Goal: Task Accomplishment & Management: Manage account settings

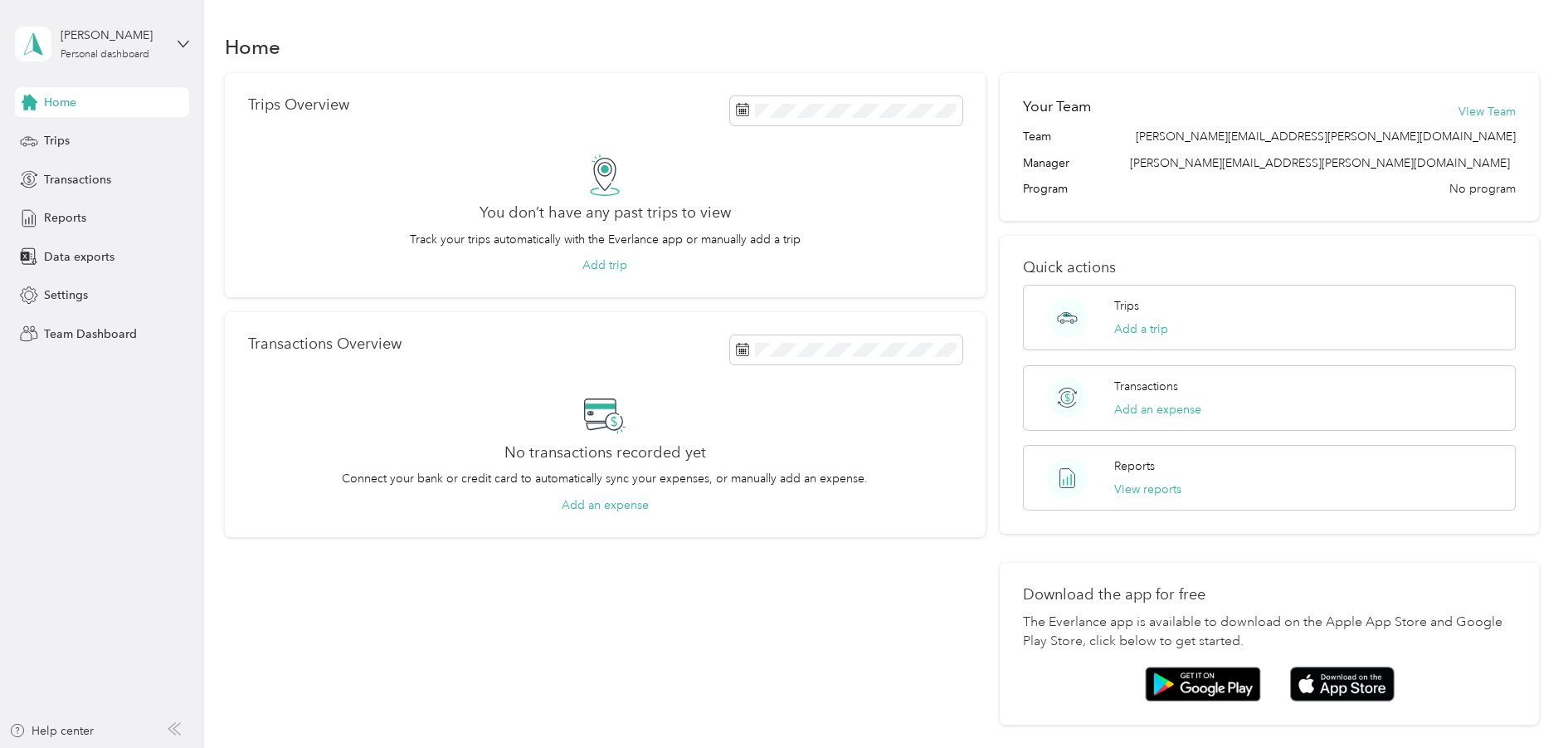
click at [284, 627] on div "Trips Overview You don’t have any past trips to view Track your trips automatic…" at bounding box center [605, 399] width 761 height 652
click at [185, 38] on icon at bounding box center [183, 43] width 11 height 11
click at [119, 177] on div "Personal dashboard" at bounding box center [79, 174] width 108 height 18
click at [73, 298] on span "Settings" at bounding box center [66, 295] width 44 height 18
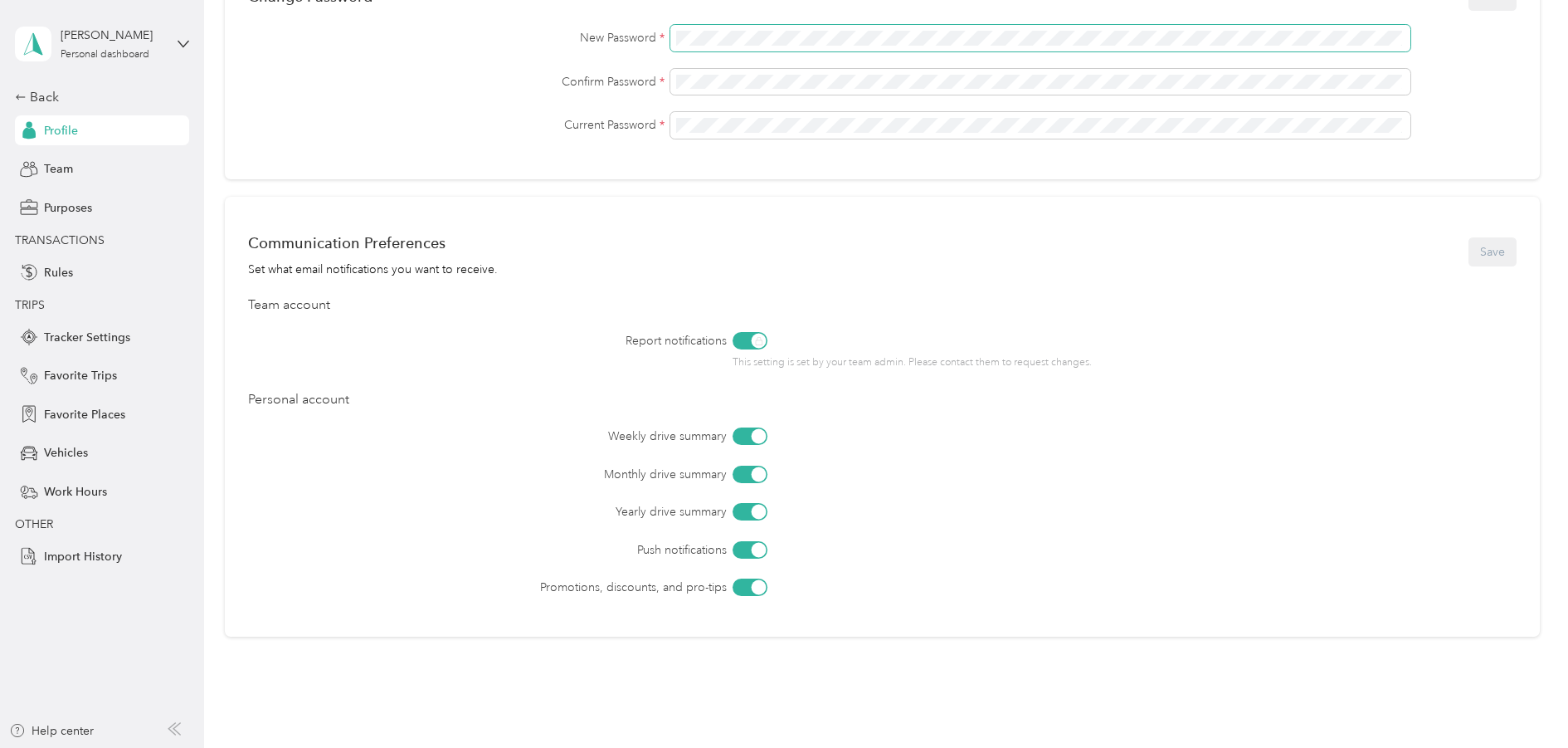
scroll to position [583, 0]
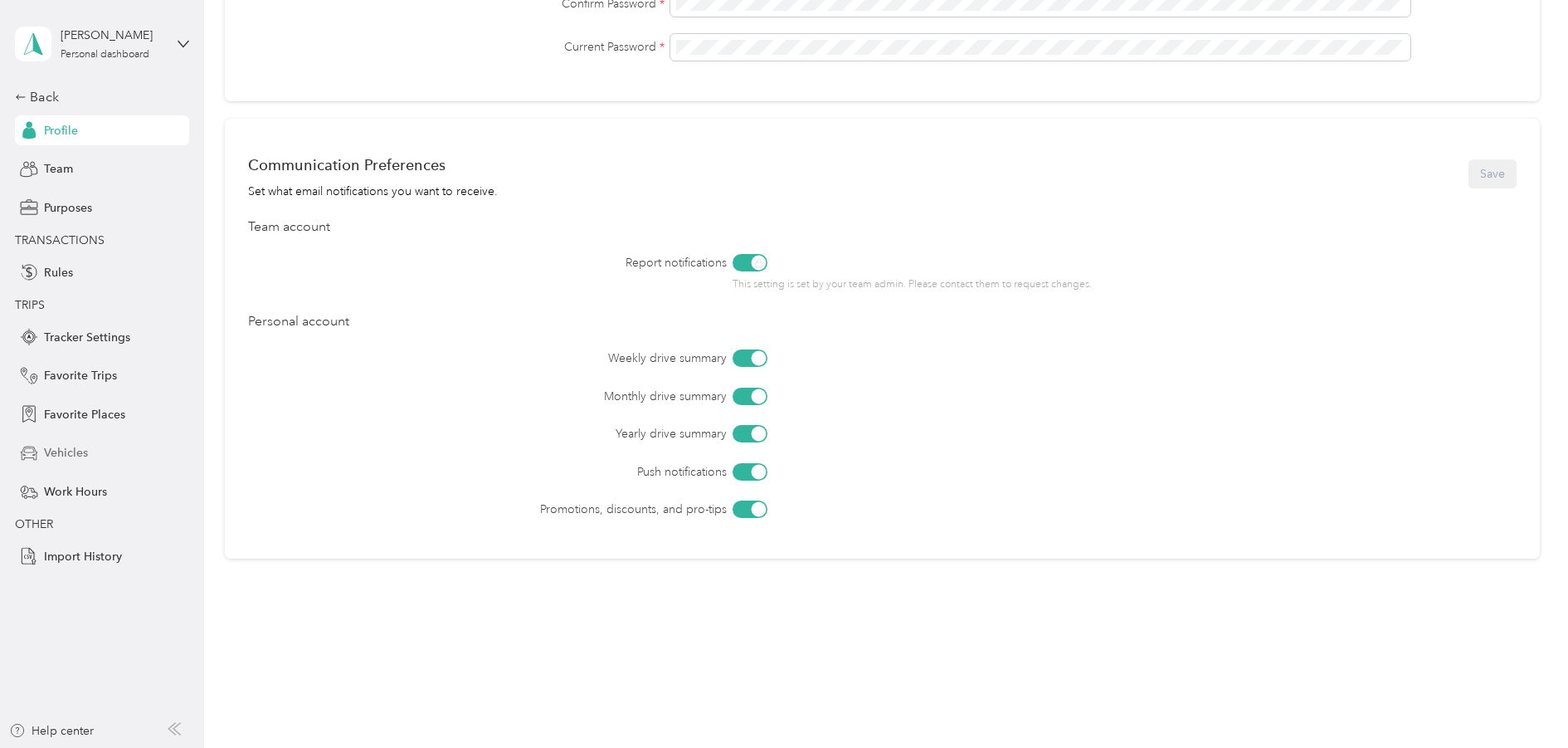
click at [63, 461] on span "Vehicles" at bounding box center [66, 453] width 44 height 18
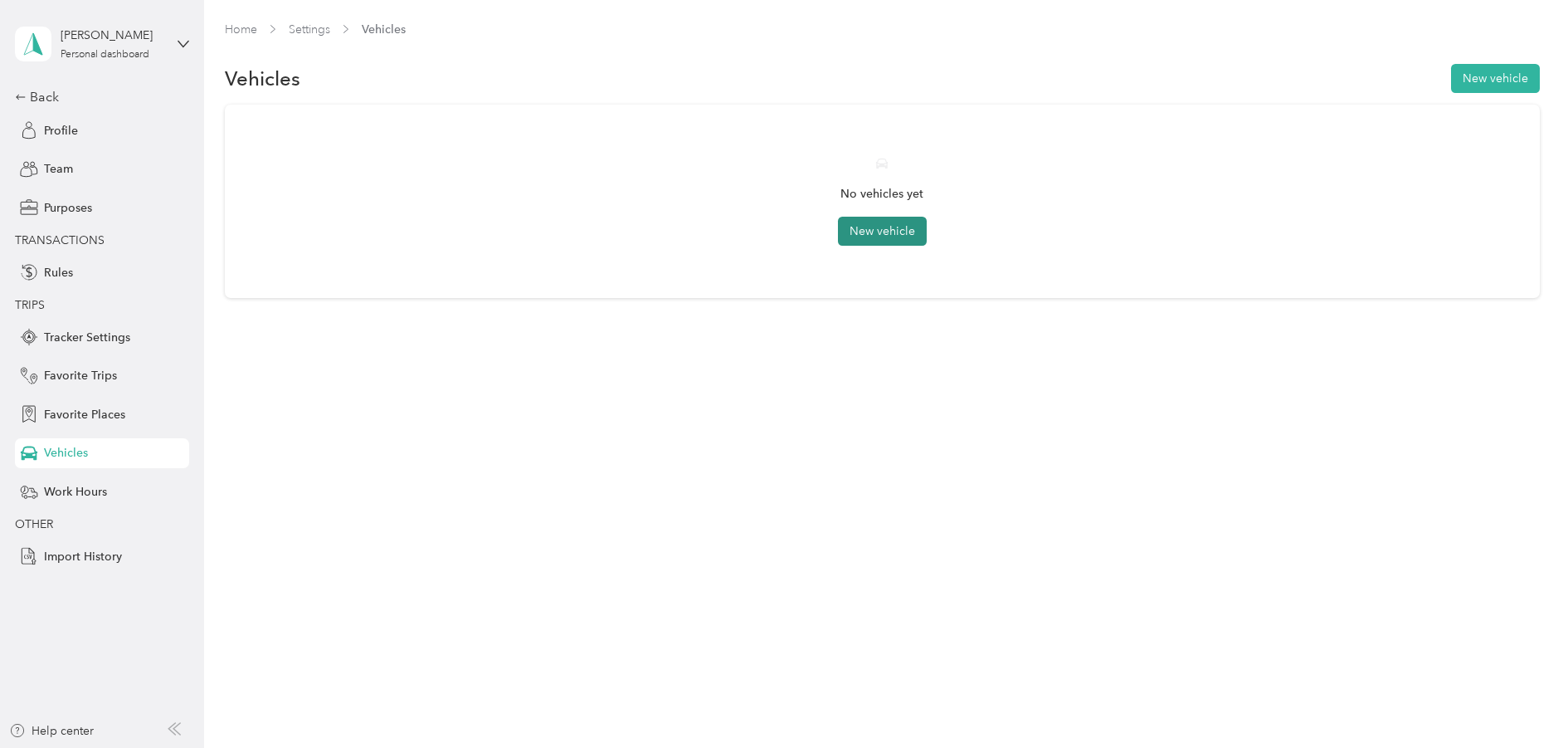
click at [875, 240] on button "New vehicle" at bounding box center [882, 231] width 89 height 29
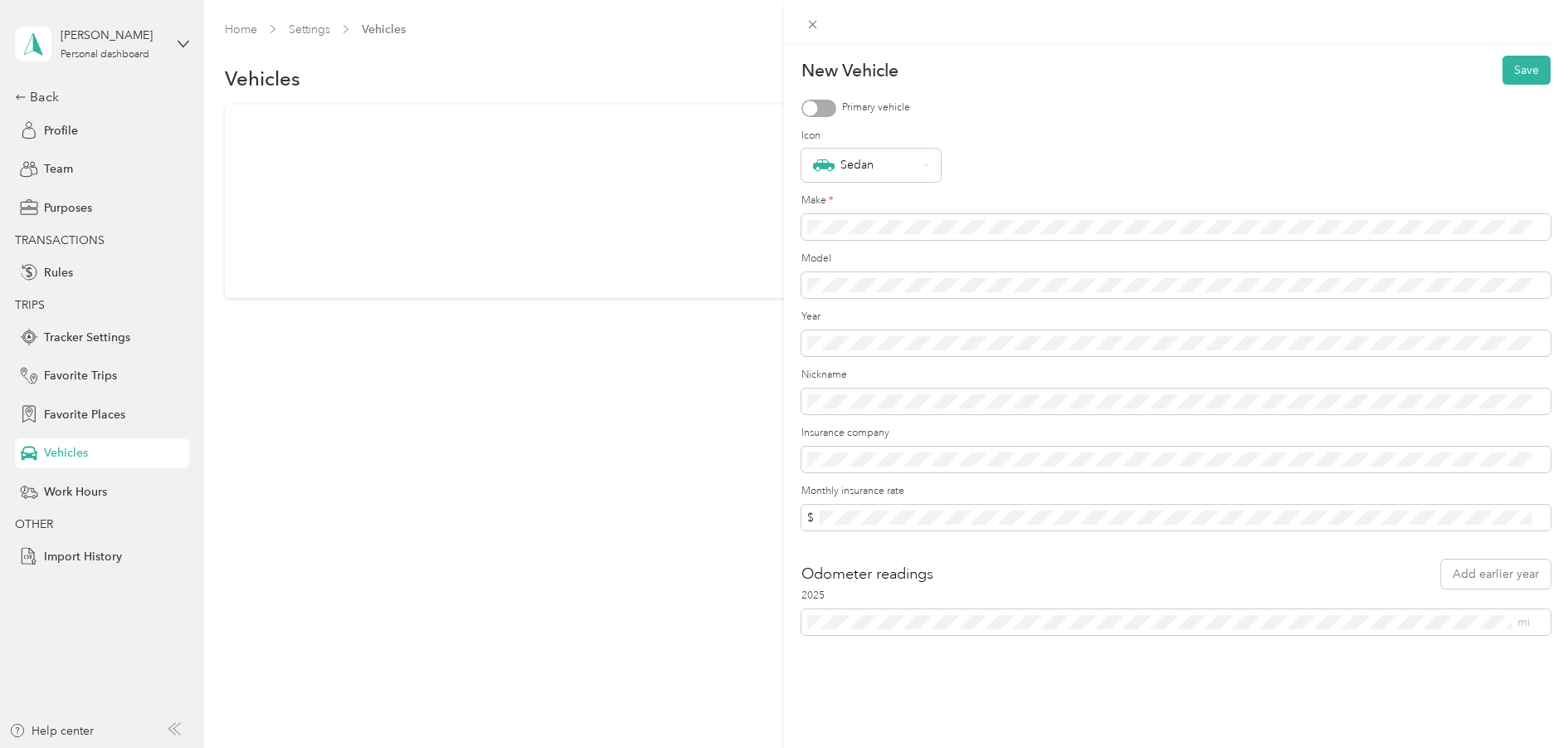
click at [63, 127] on div "New Vehicle Save Primary vehicle Icon Sedan Make * Model Year Nickname Insuranc…" at bounding box center [784, 374] width 1568 height 748
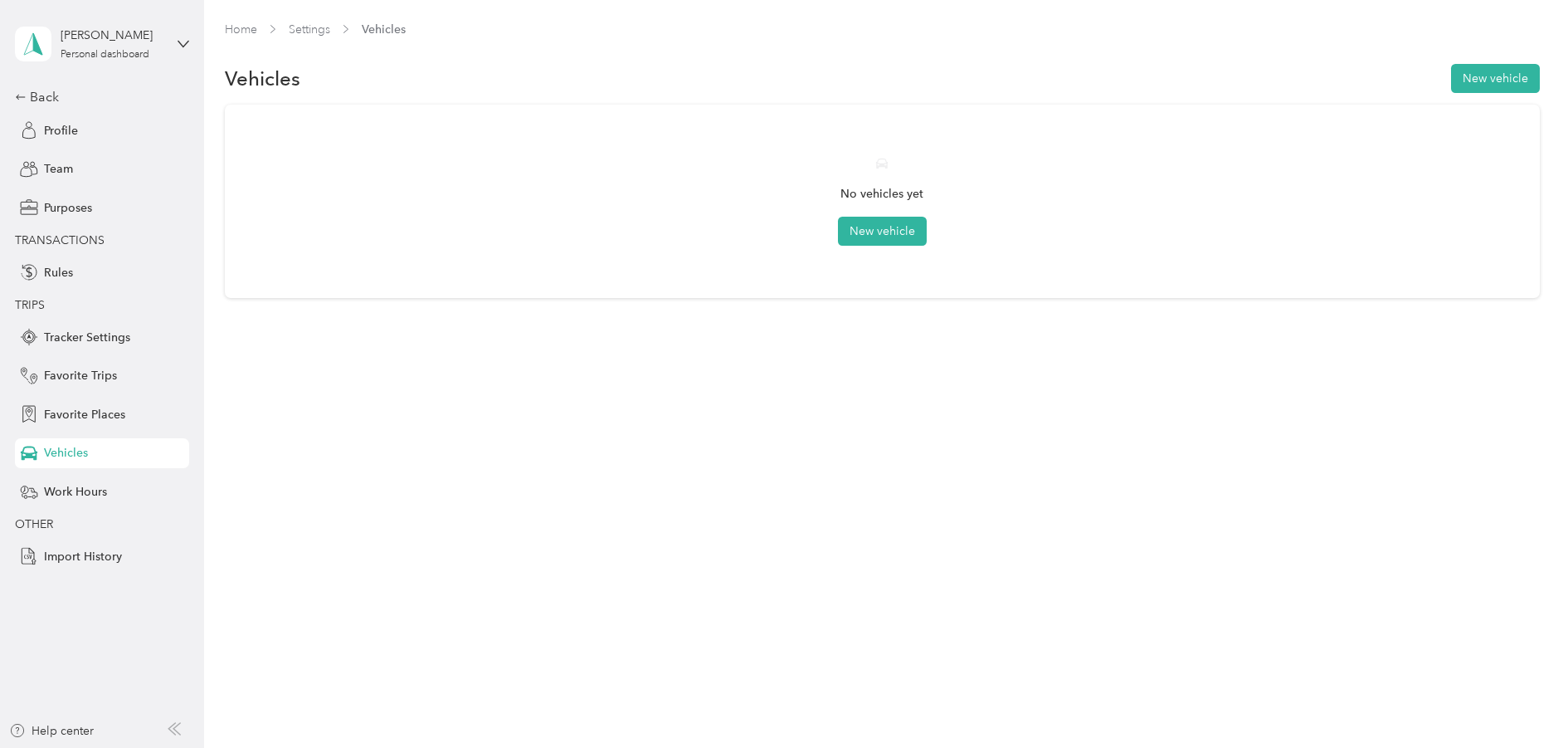
click at [63, 127] on span "Profile" at bounding box center [61, 131] width 34 height 18
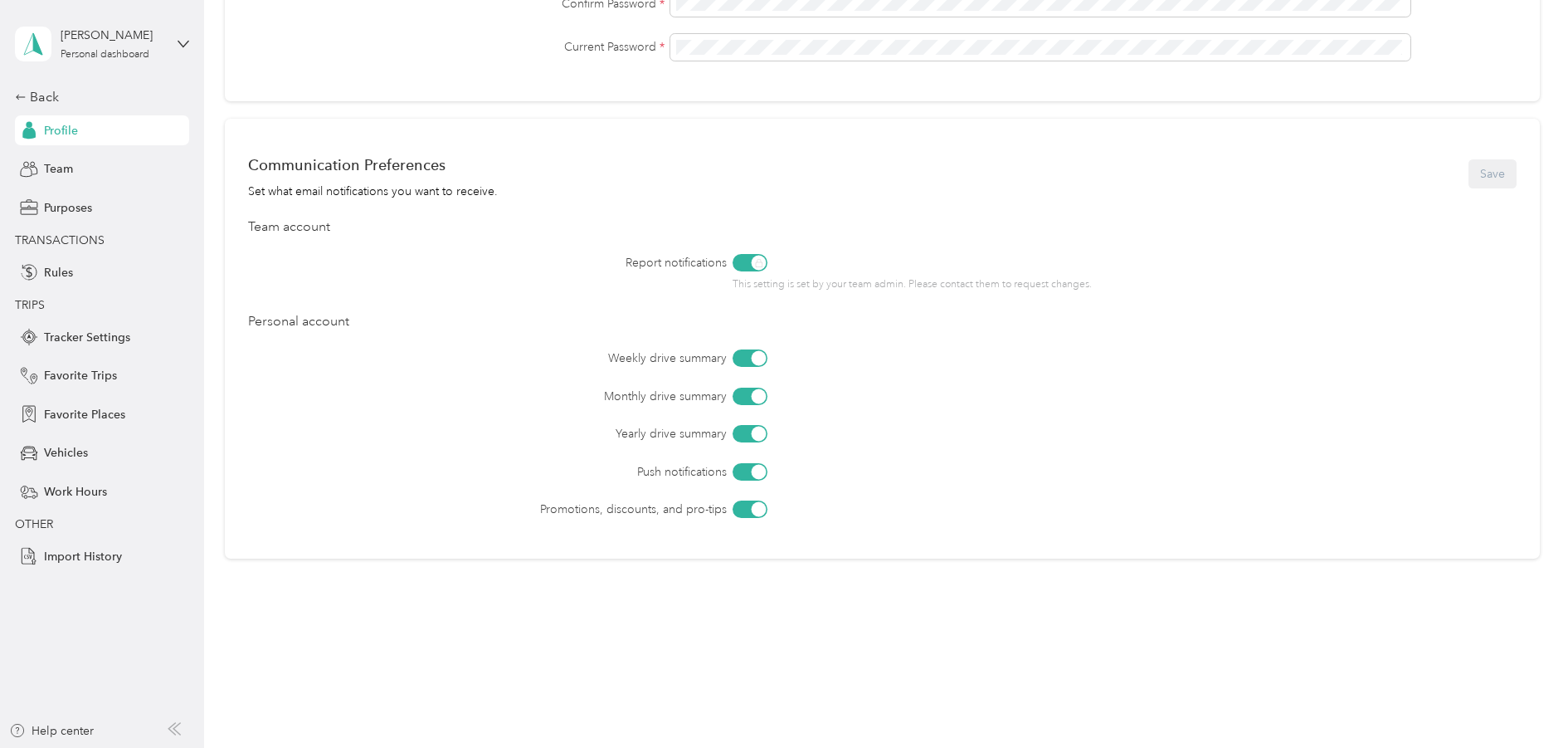
scroll to position [583, 0]
click at [93, 565] on span "Import History" at bounding box center [83, 557] width 78 height 18
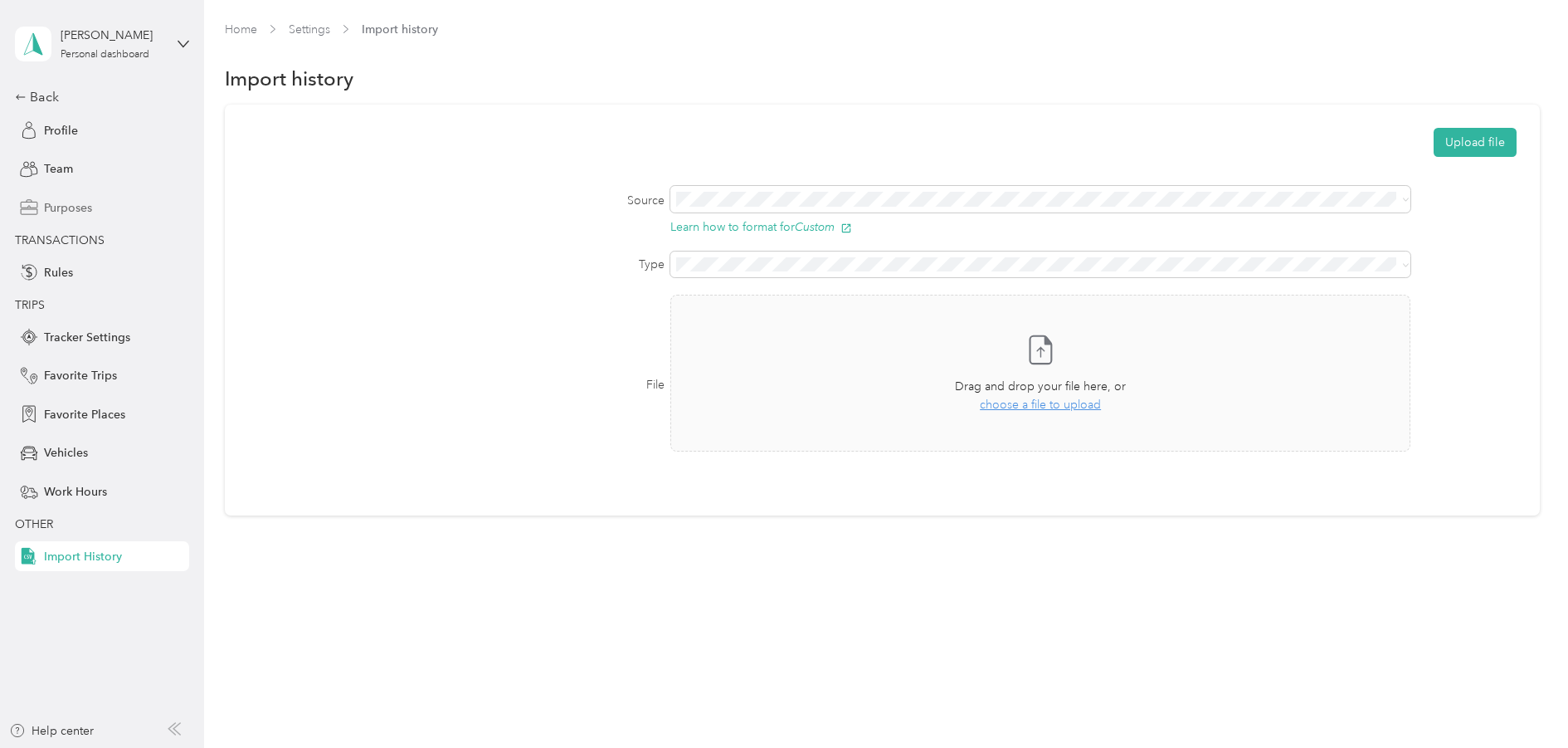
click at [71, 200] on div "Purposes" at bounding box center [102, 207] width 175 height 30
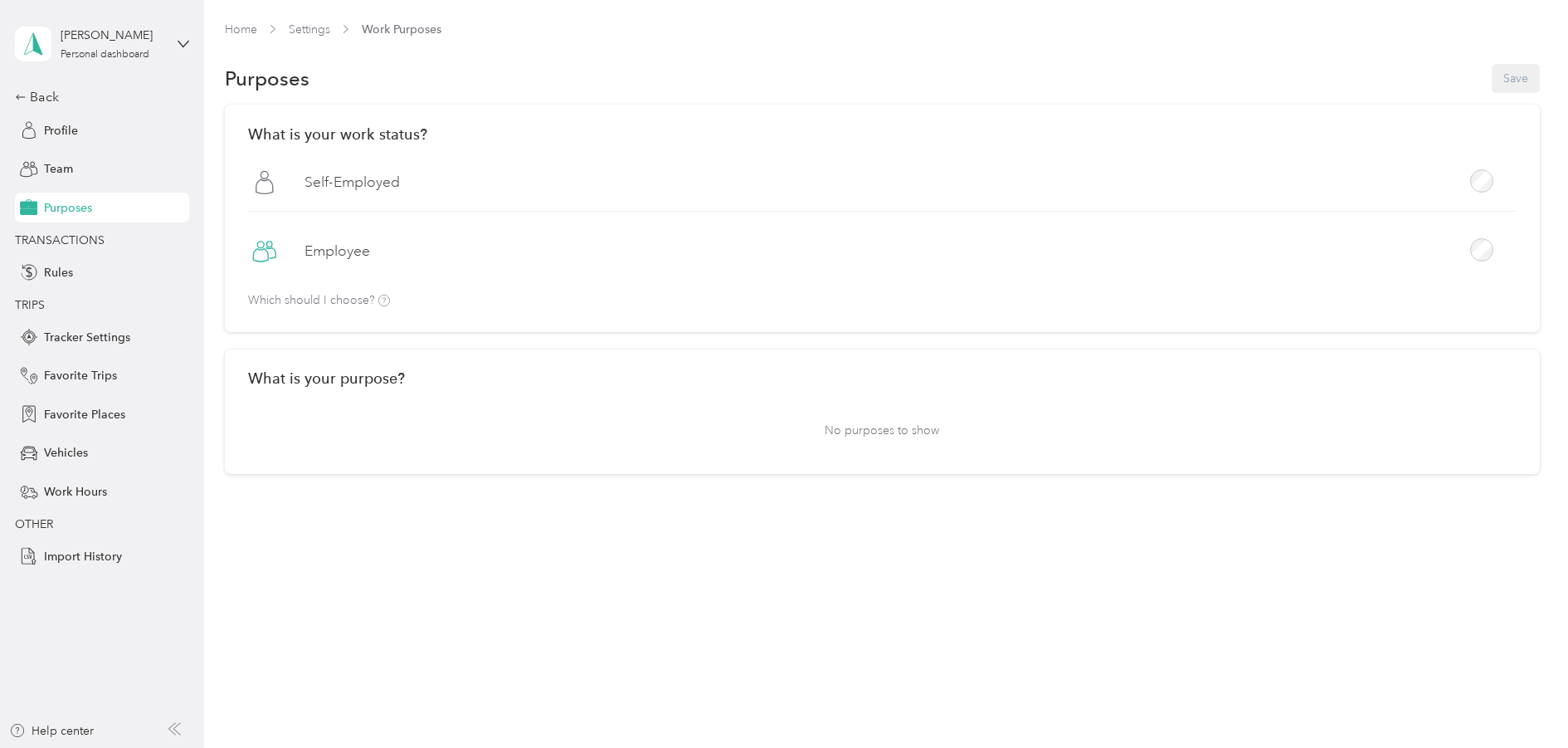
click at [339, 250] on label "Employee" at bounding box center [337, 251] width 65 height 21
click at [1512, 71] on button "Save" at bounding box center [1515, 78] width 49 height 29
click at [101, 50] on div "Personal dashboard" at bounding box center [105, 54] width 89 height 10
click at [133, 183] on div "Personal dashboard" at bounding box center [79, 174] width 108 height 18
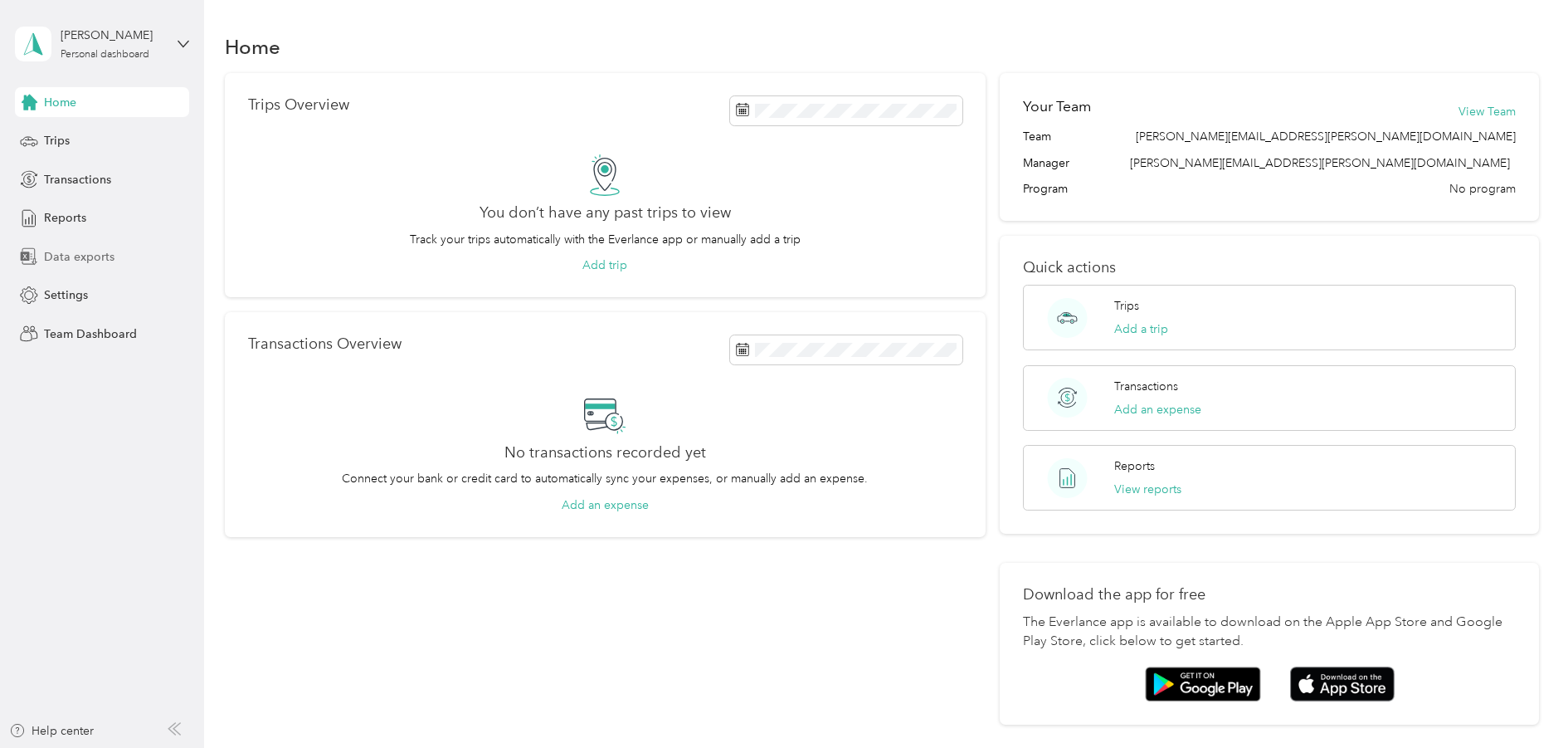
click at [77, 266] on span "Data exports" at bounding box center [79, 257] width 71 height 18
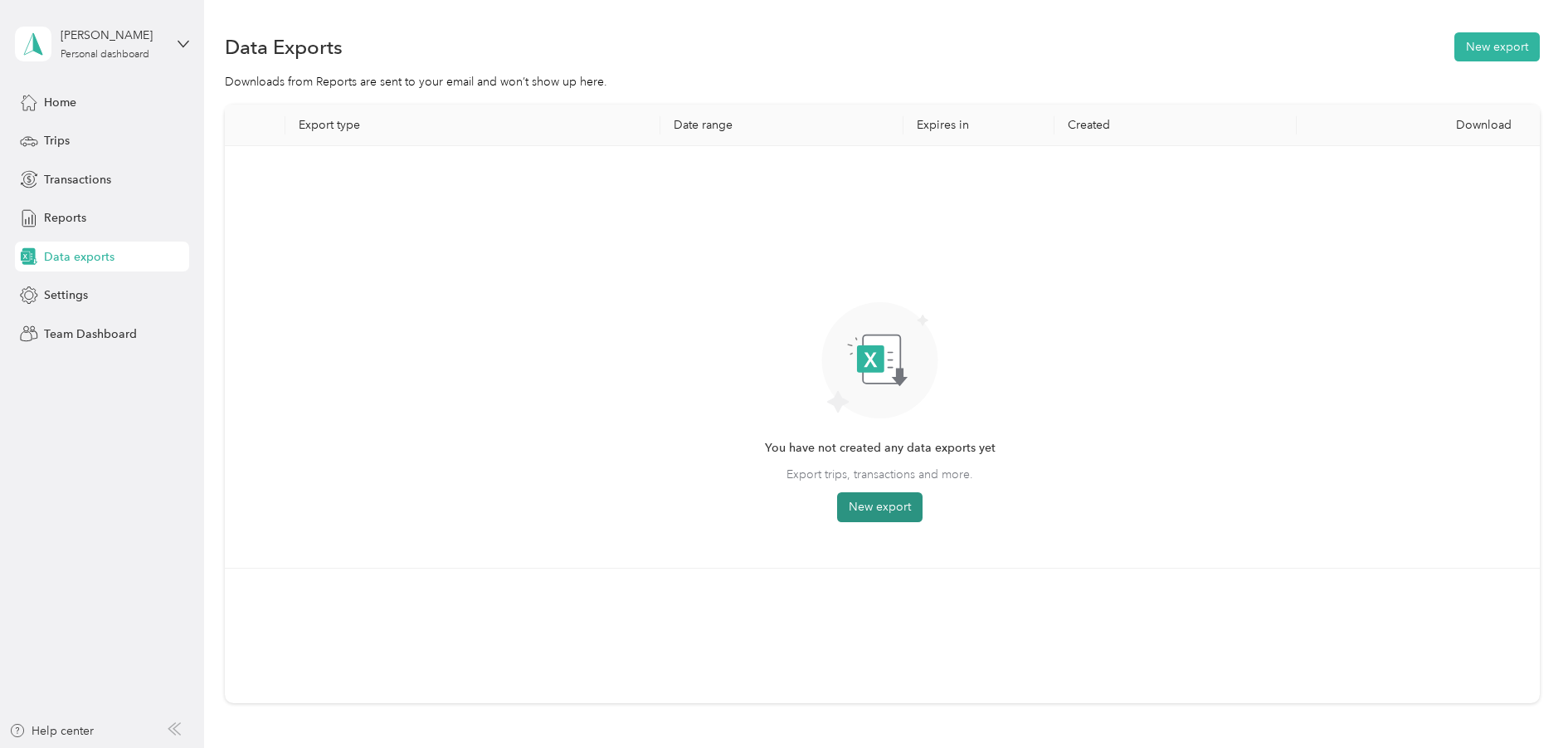
click at [866, 501] on button "New export" at bounding box center [879, 507] width 86 height 30
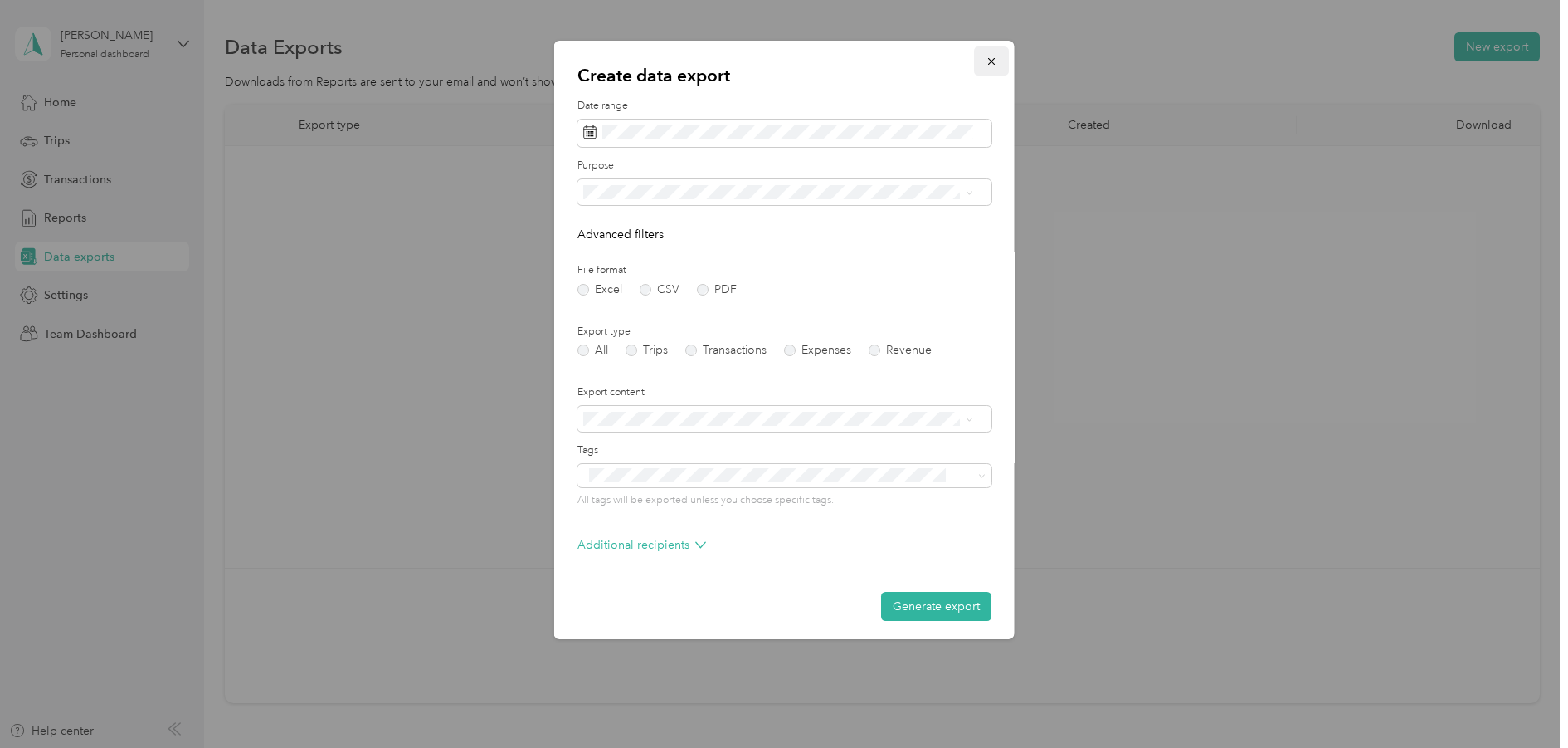
click at [986, 62] on icon "button" at bounding box center [991, 61] width 11 height 11
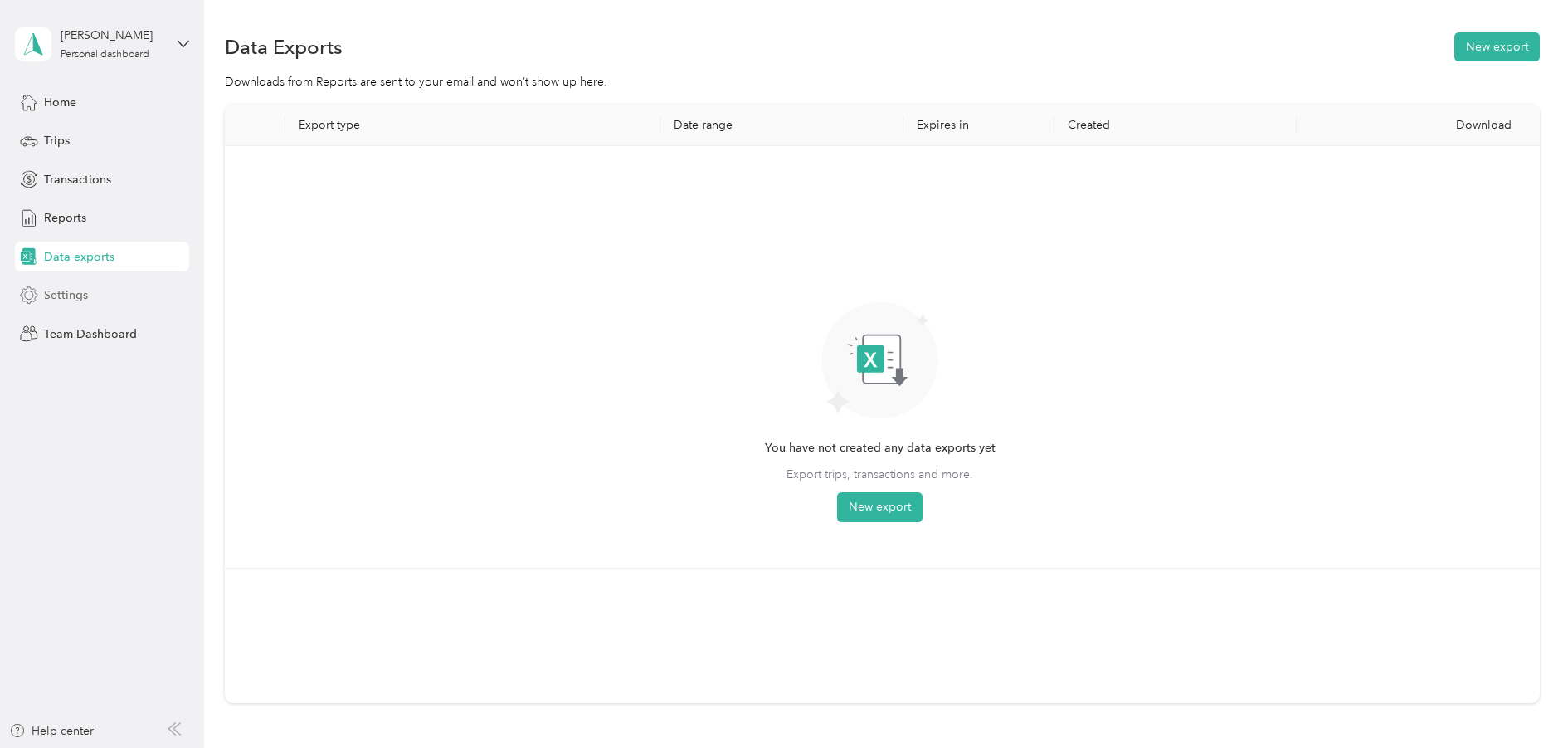
click at [50, 295] on span "Settings" at bounding box center [66, 295] width 44 height 18
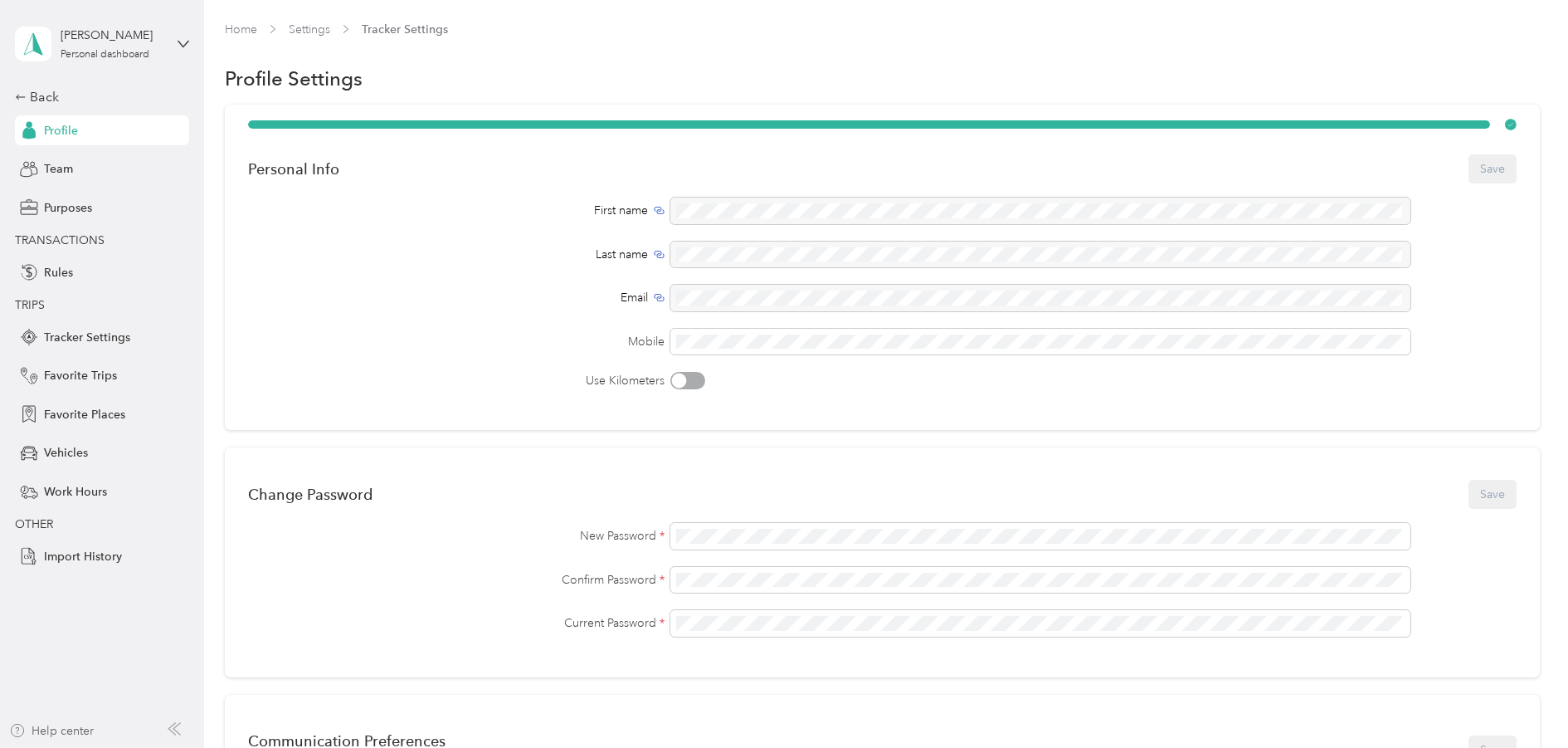
click at [70, 725] on div "Help center" at bounding box center [51, 730] width 85 height 18
click at [61, 461] on span "Vehicles" at bounding box center [66, 453] width 44 height 18
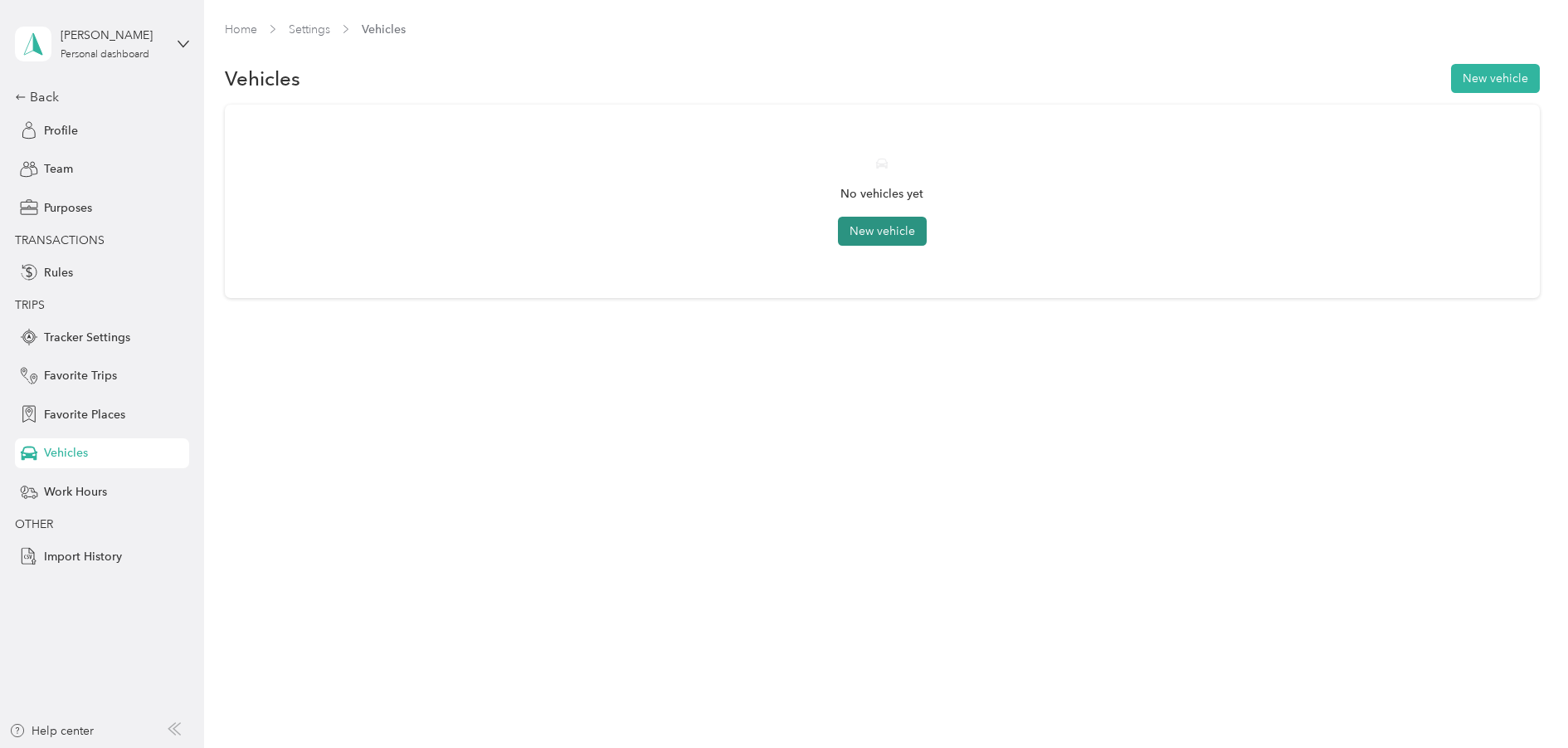
click at [884, 236] on button "New vehicle" at bounding box center [882, 231] width 89 height 29
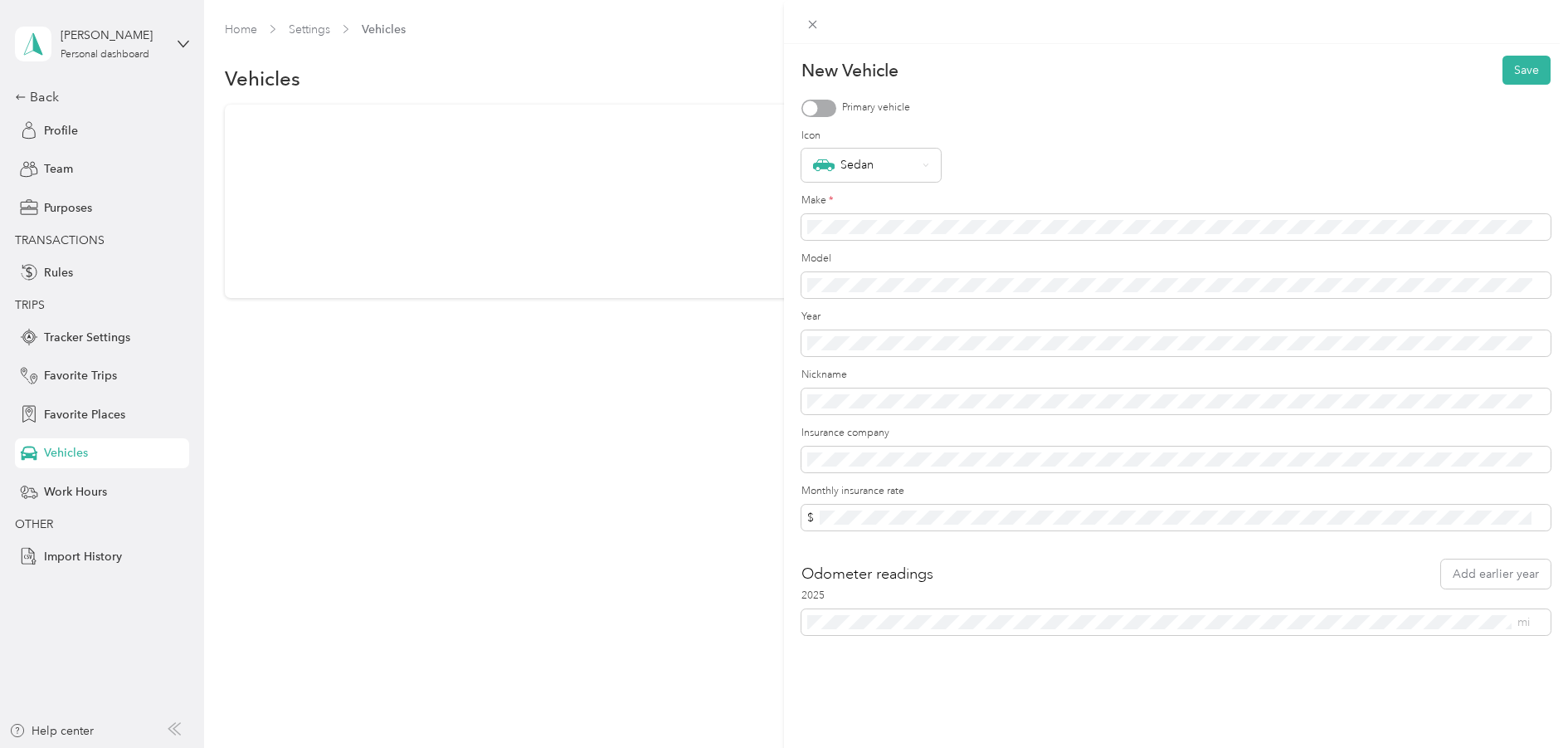
click at [42, 97] on div "New Vehicle Save Primary vehicle Icon Sedan Make * Model Year Nickname Insuranc…" at bounding box center [784, 374] width 1568 height 748
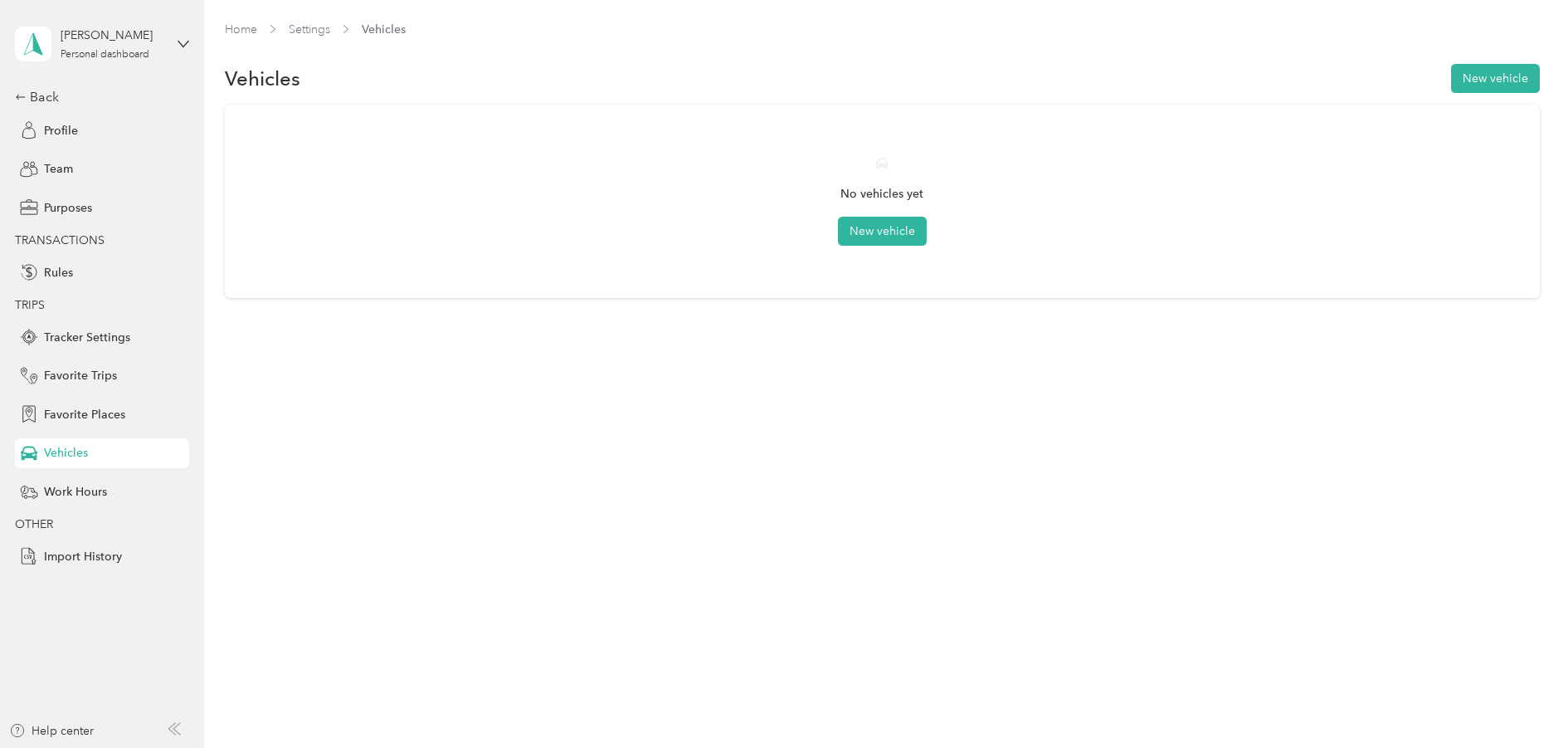
click at [42, 97] on div "Back" at bounding box center [98, 97] width 166 height 20
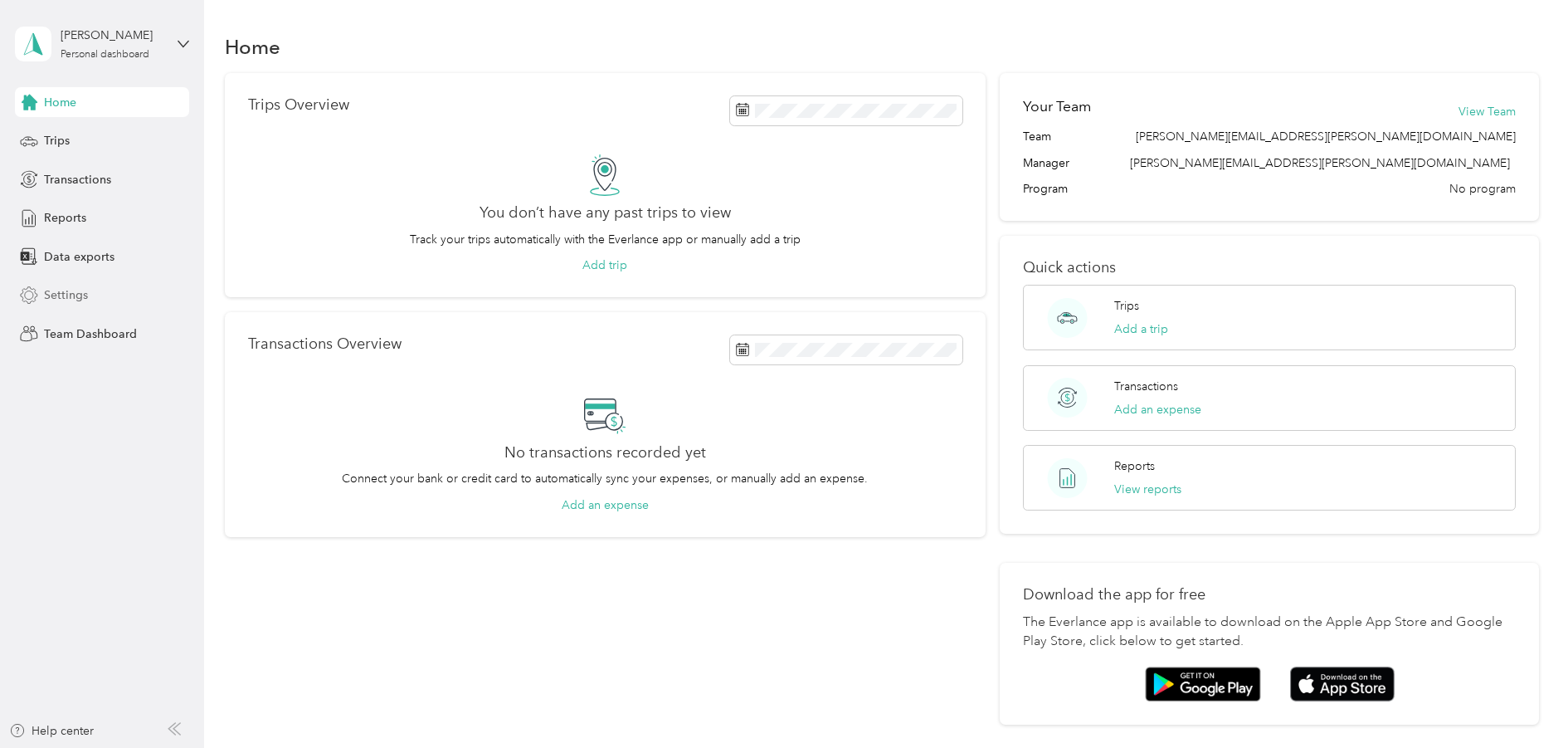
click at [62, 302] on span "Settings" at bounding box center [66, 295] width 44 height 18
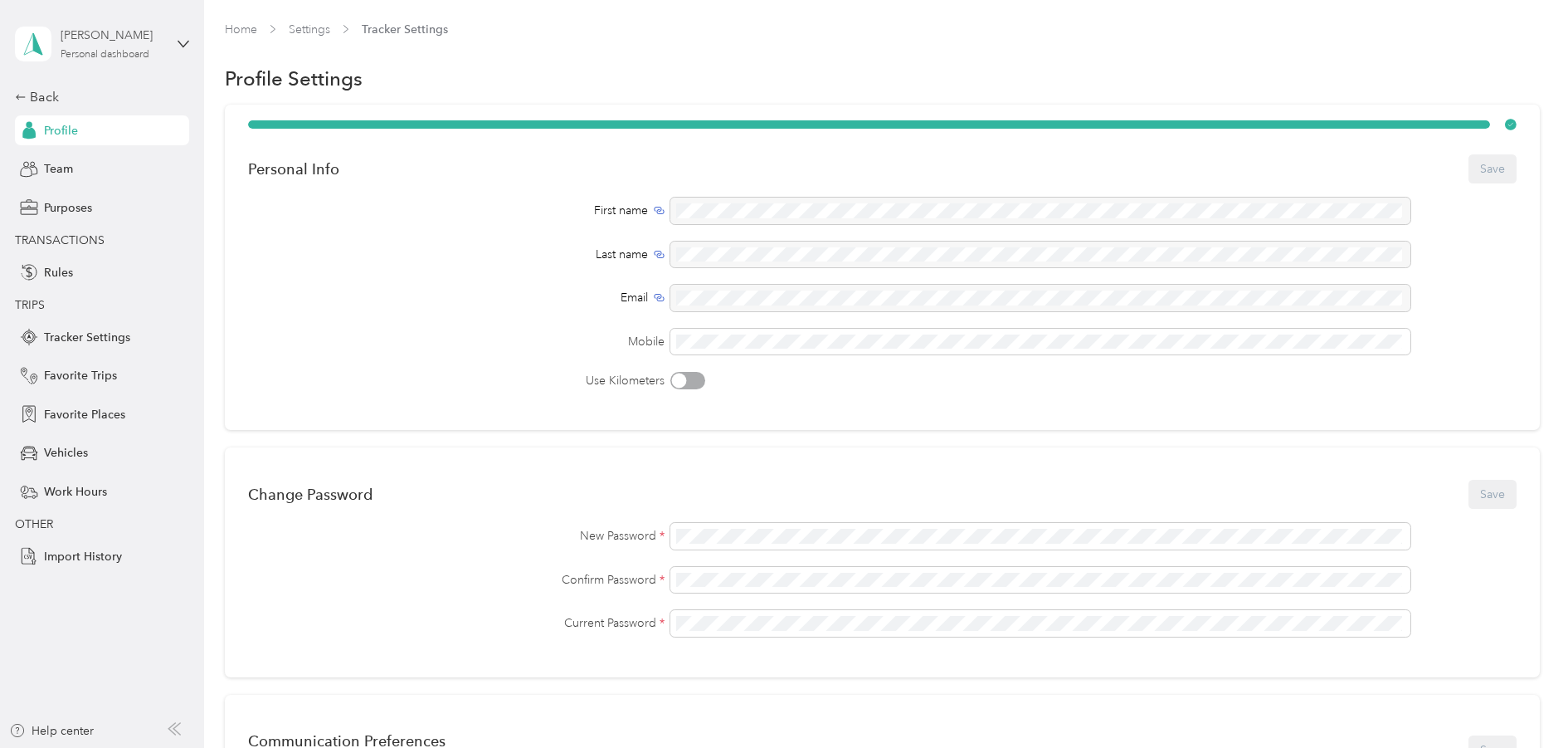
click at [131, 39] on div "Diedre Heath" at bounding box center [113, 35] width 104 height 18
click at [125, 180] on div "Personal dashboard" at bounding box center [79, 174] width 108 height 18
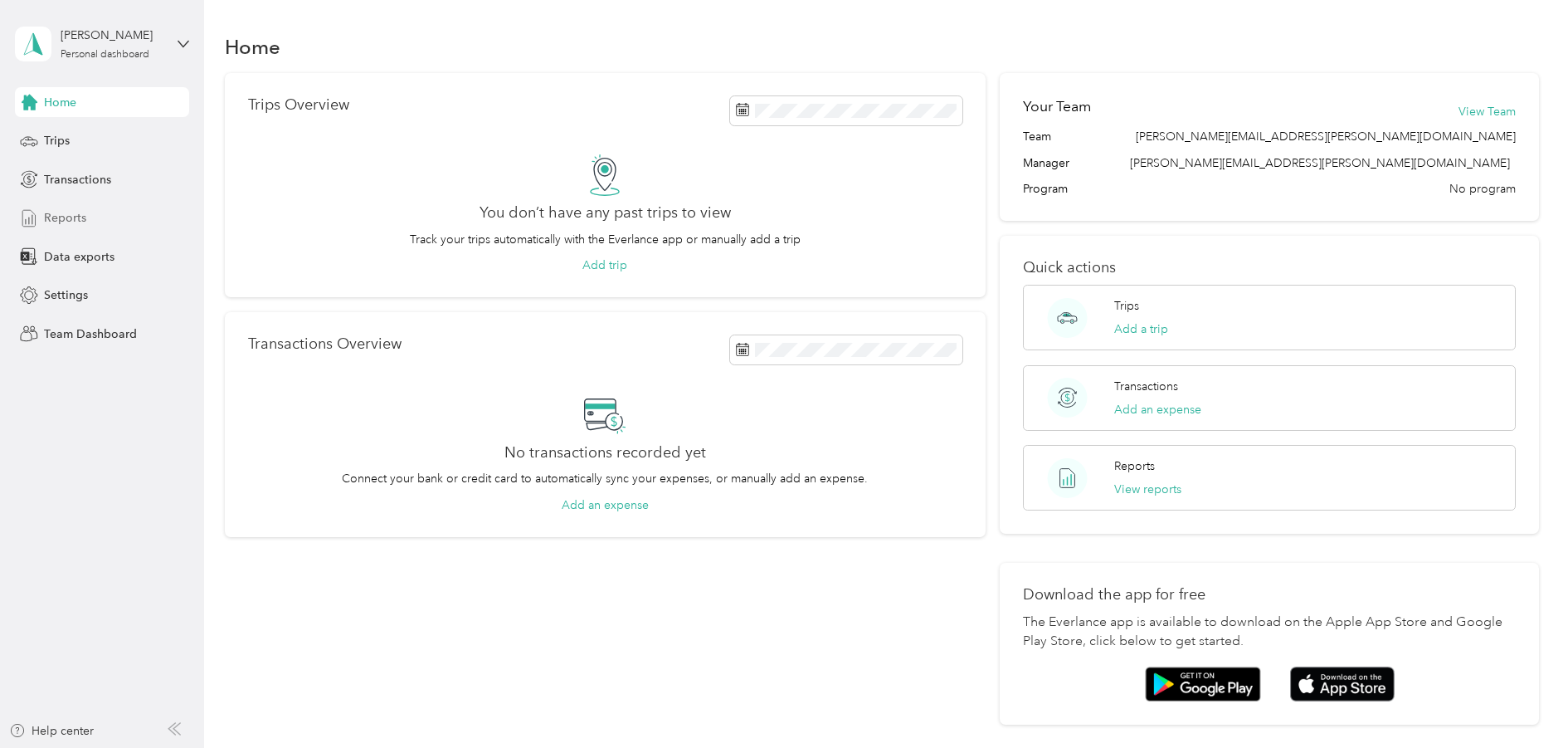
click at [62, 224] on span "Reports" at bounding box center [65, 218] width 42 height 18
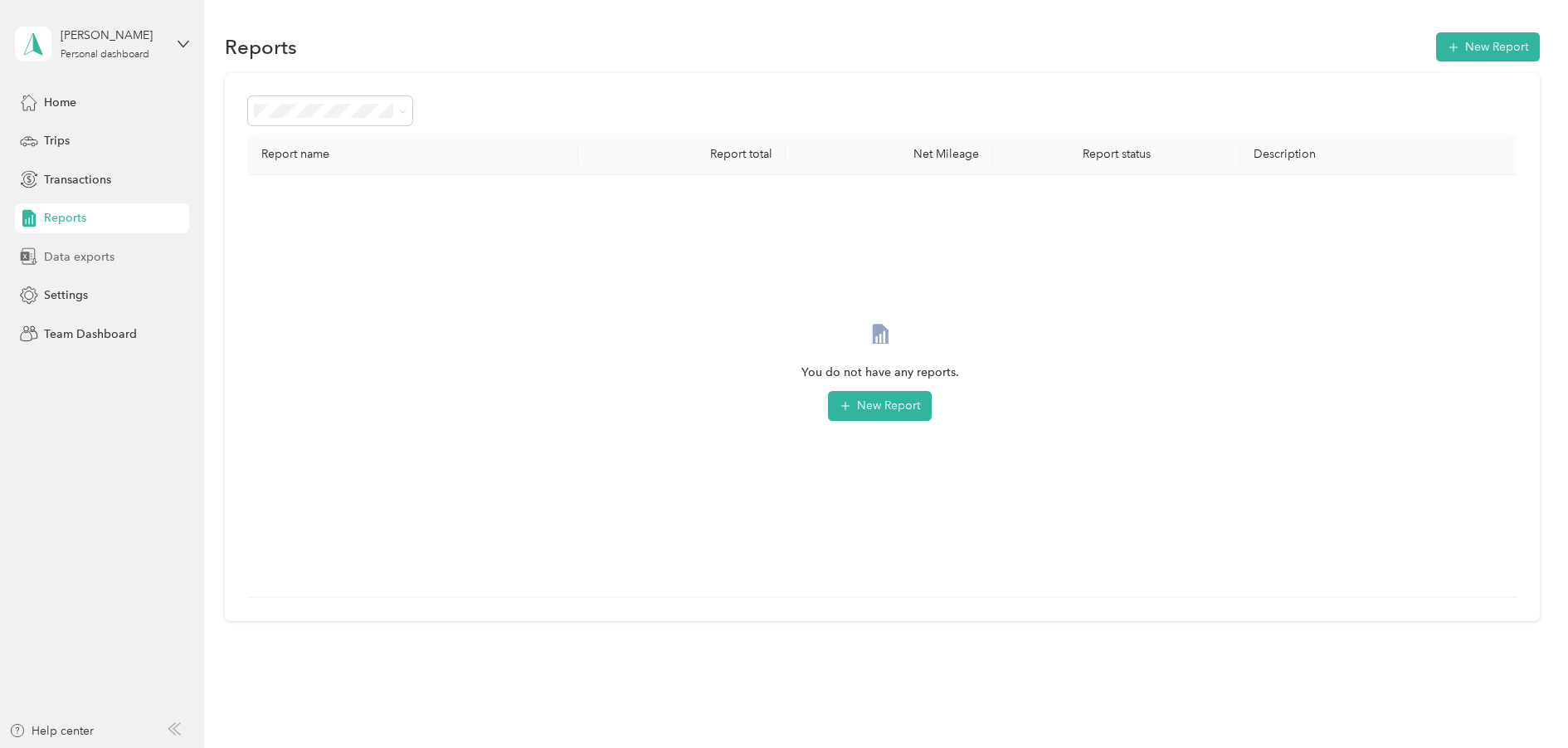
click at [79, 262] on span "Data exports" at bounding box center [79, 257] width 71 height 18
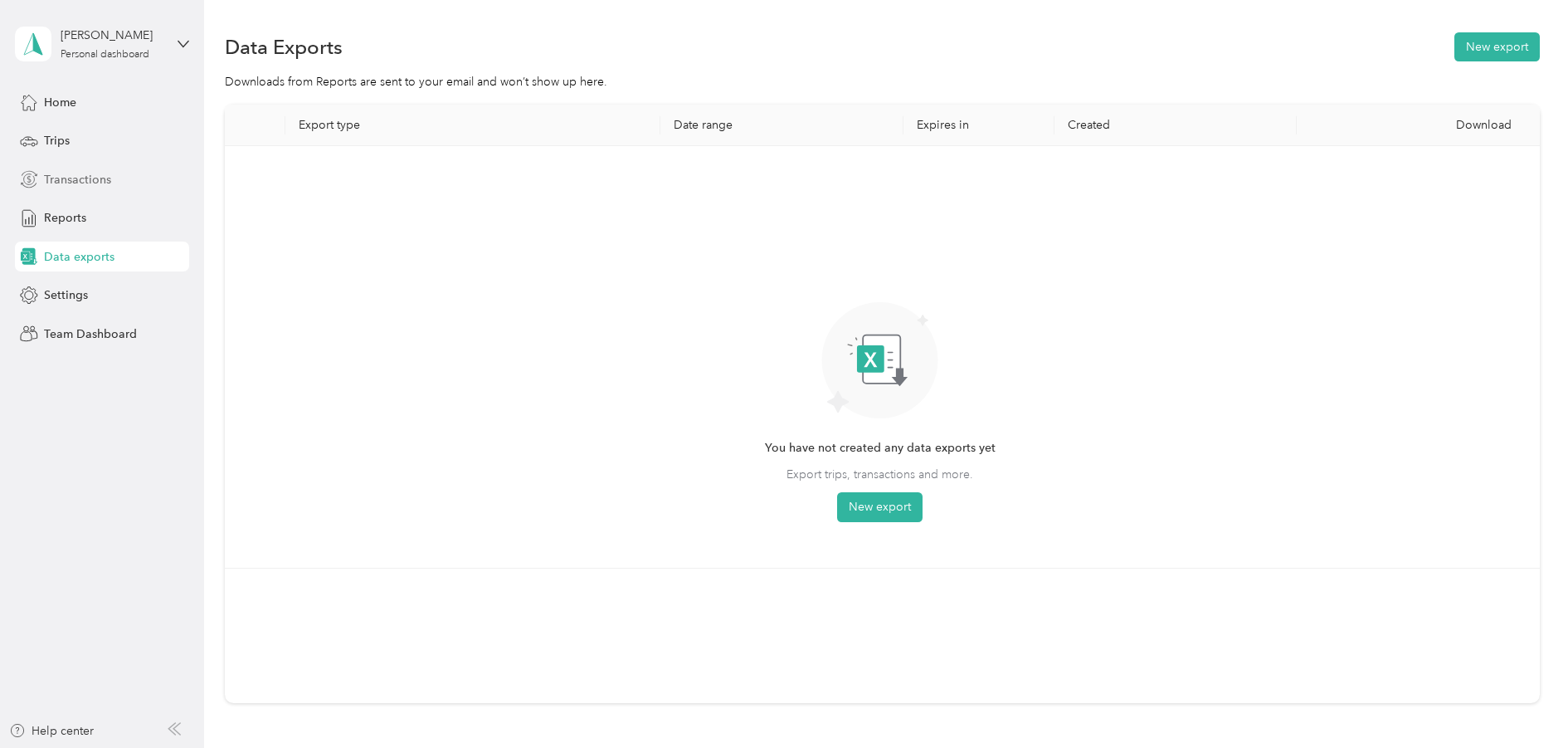
click at [81, 180] on span "Transactions" at bounding box center [78, 180] width 67 height 18
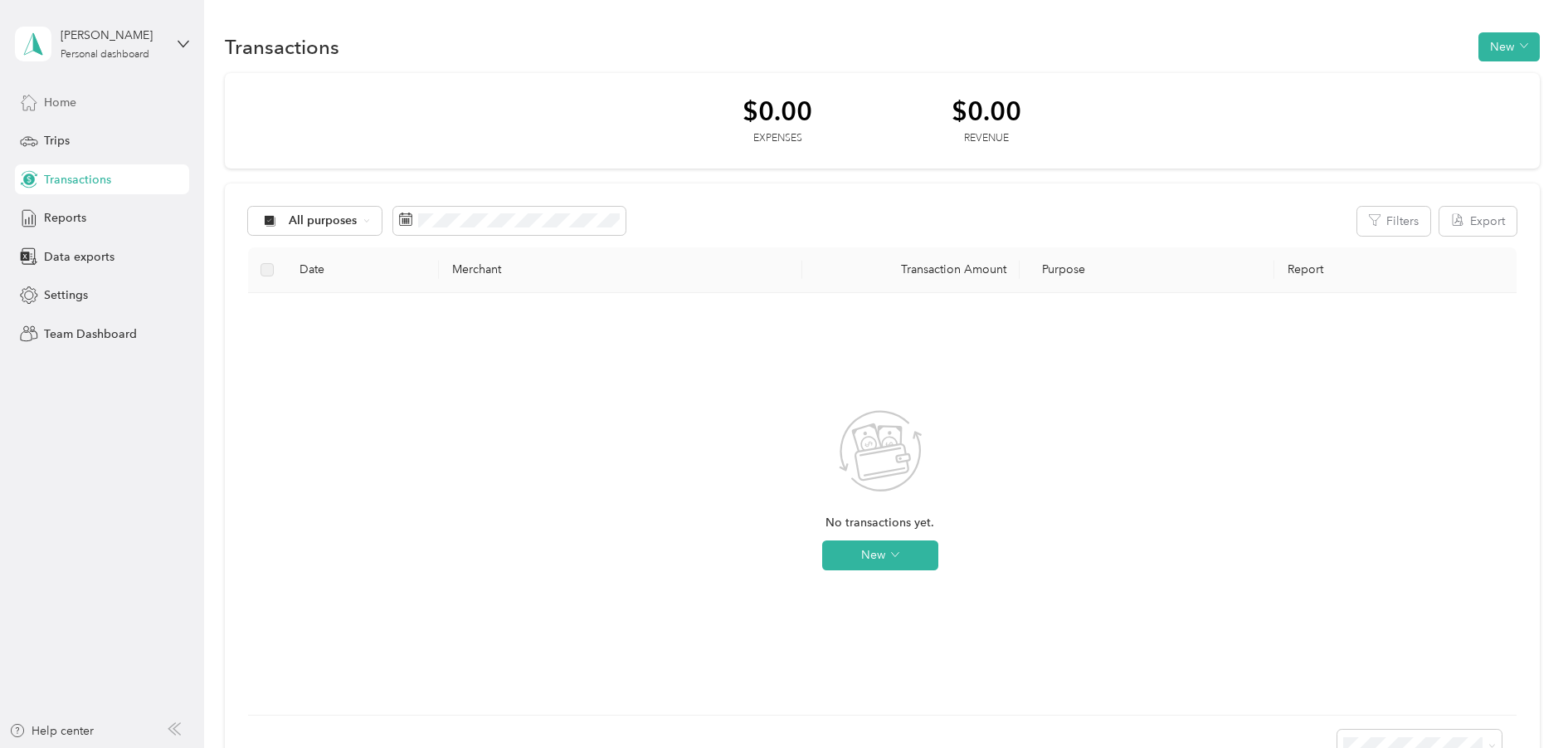
click at [63, 97] on span "Home" at bounding box center [60, 102] width 33 height 18
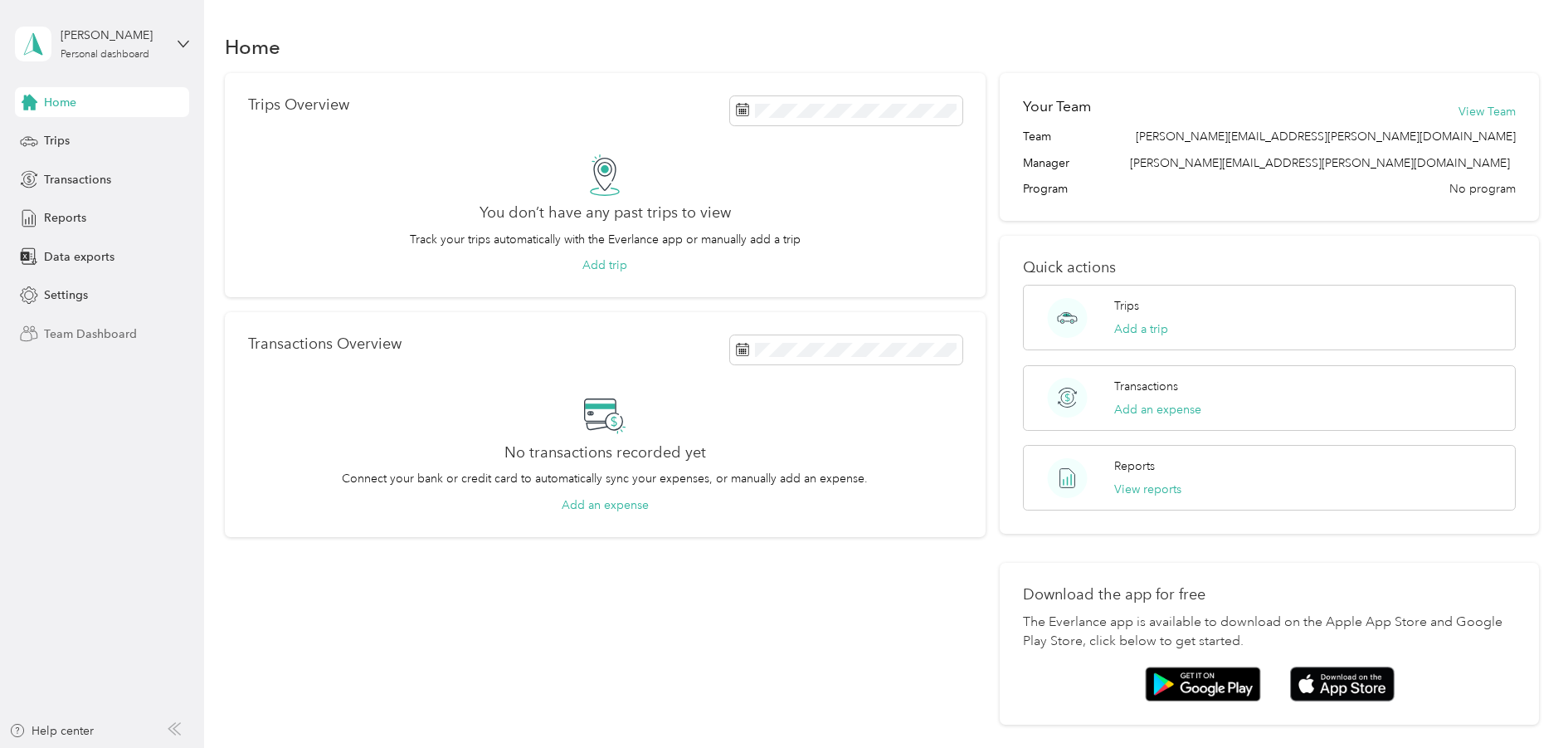
click at [114, 343] on span "Team Dashboard" at bounding box center [90, 334] width 93 height 18
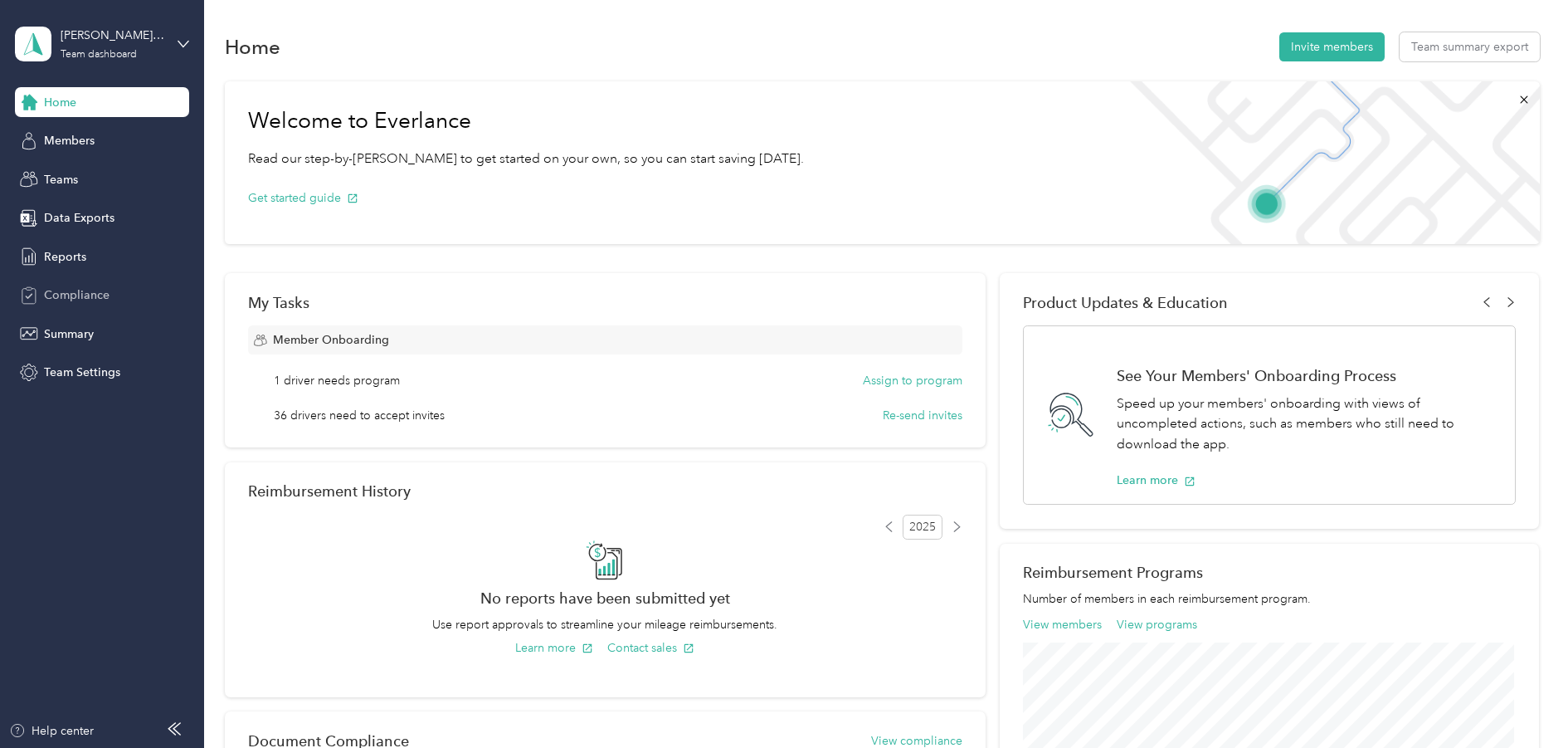
click at [86, 292] on div "Compliance" at bounding box center [102, 295] width 175 height 30
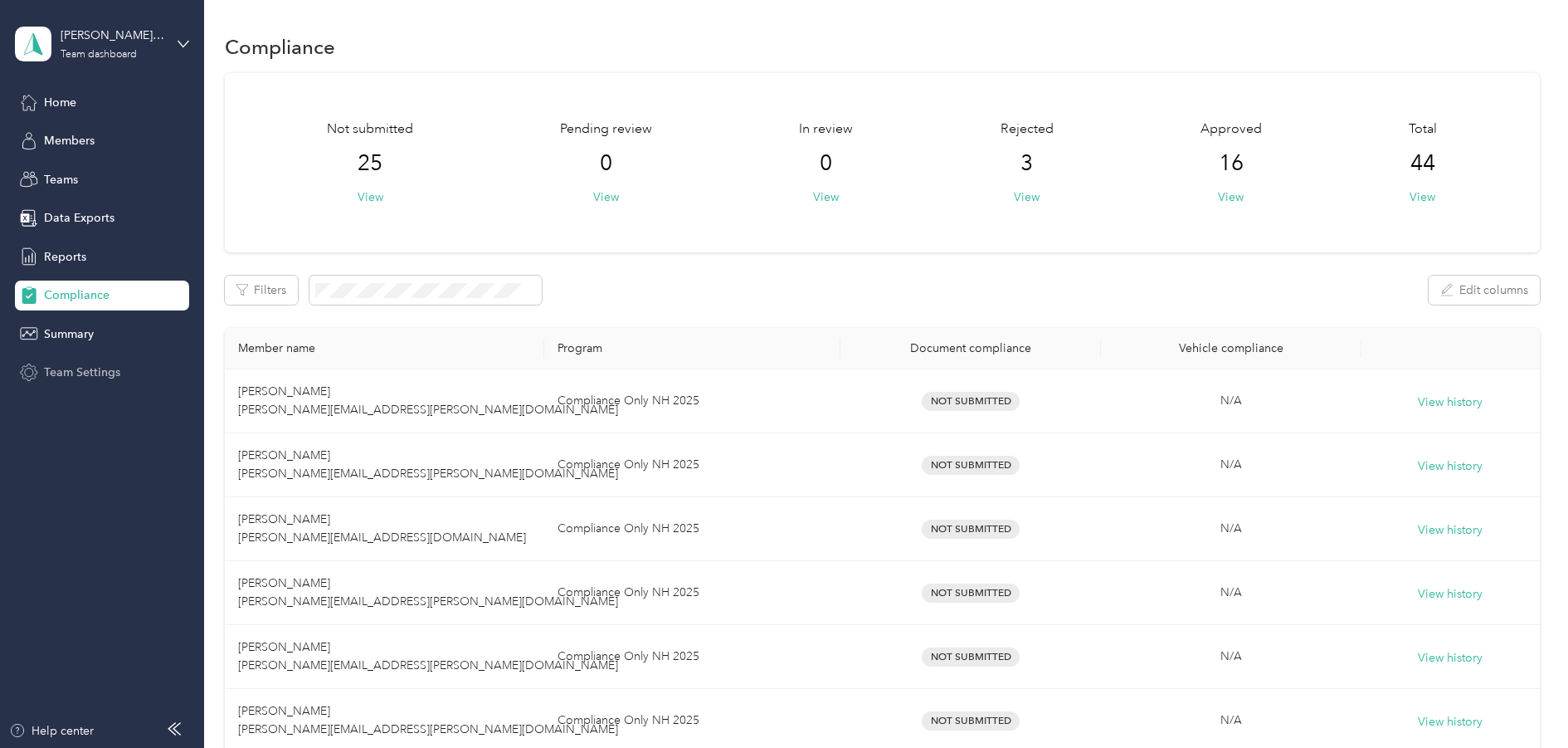
click at [102, 378] on span "Team Settings" at bounding box center [82, 372] width 77 height 18
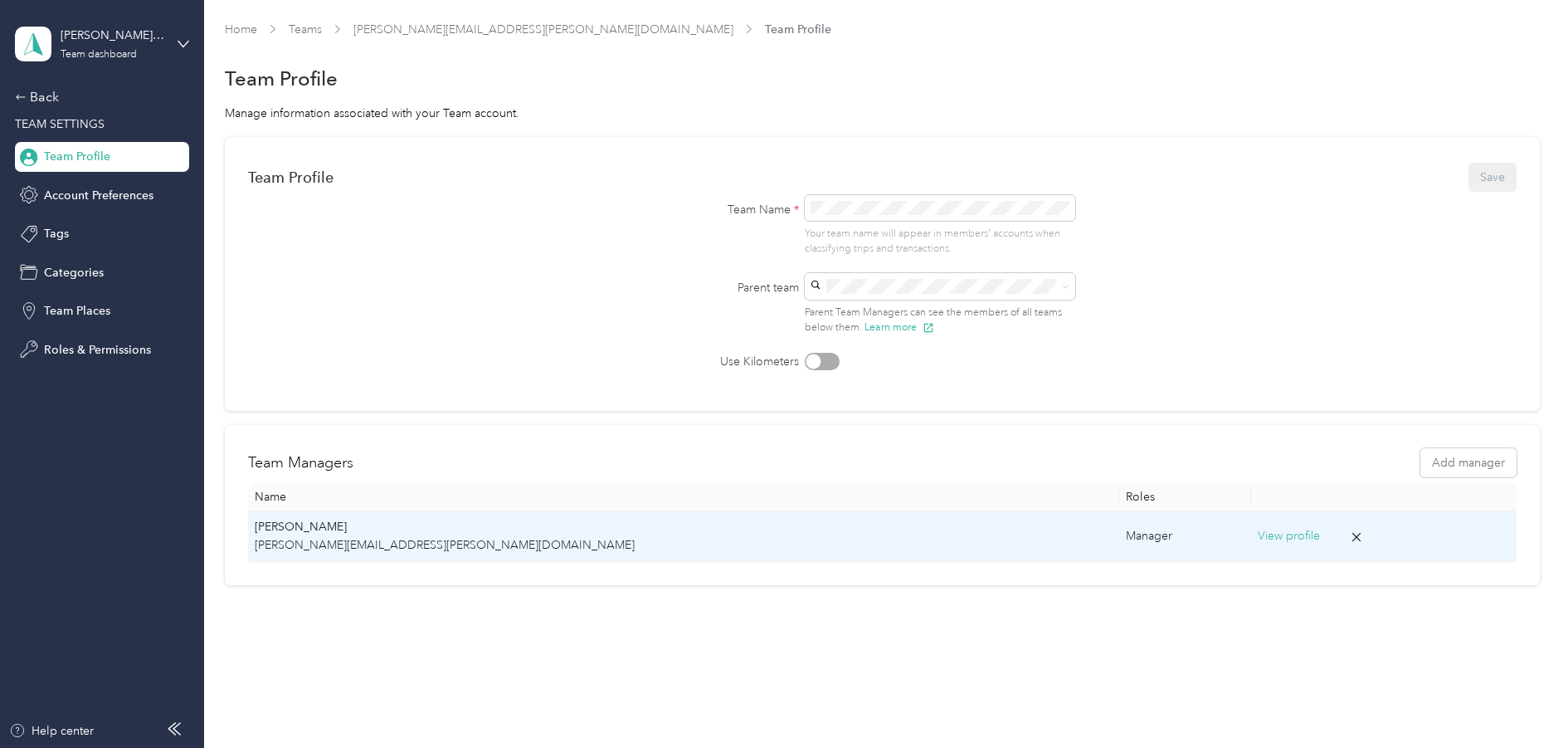
click at [1258, 545] on button "View profile" at bounding box center [1288, 535] width 63 height 19
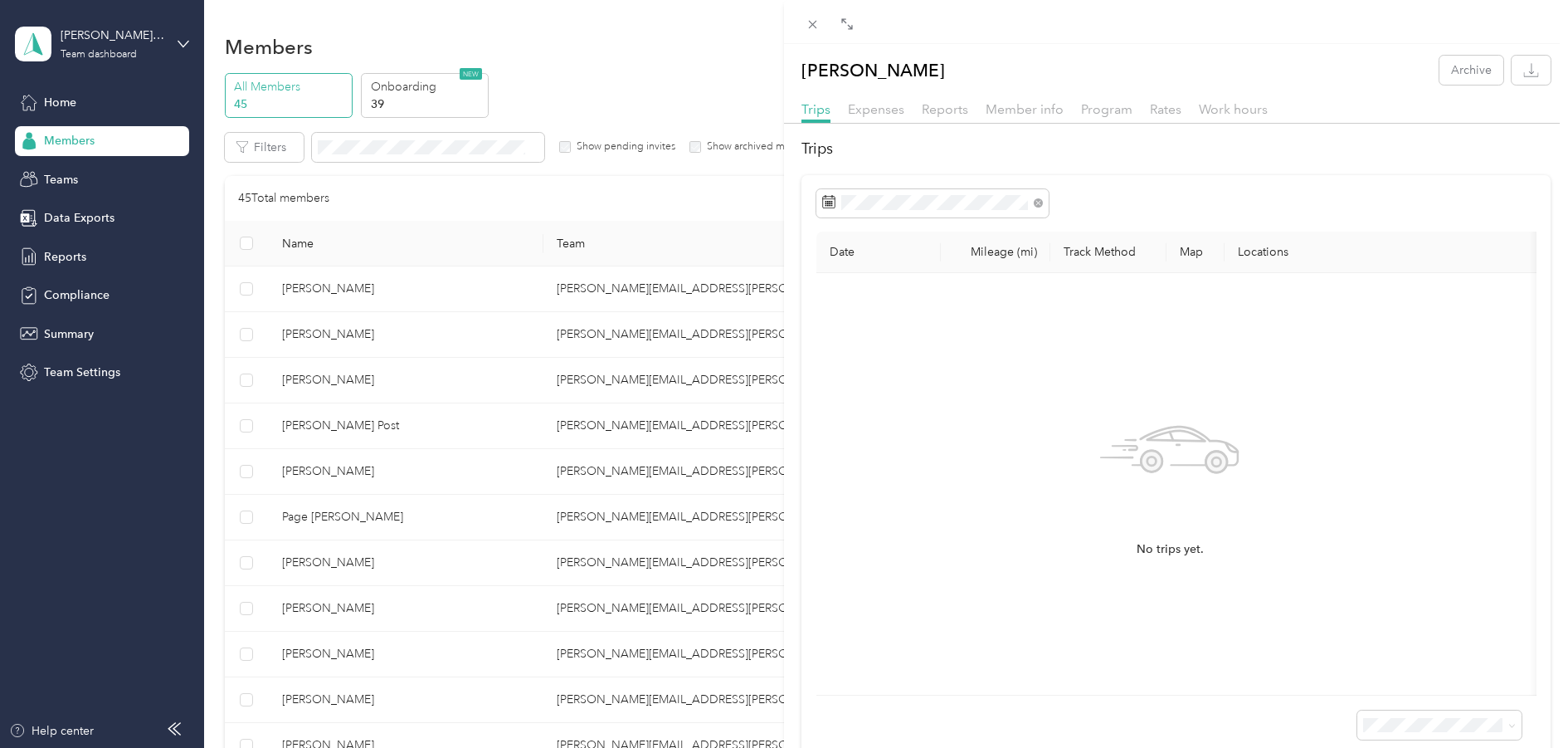
click at [693, 86] on div "Diedre Heath Archive Trips Expenses Reports Member info Program Rates Work hour…" at bounding box center [784, 374] width 1568 height 748
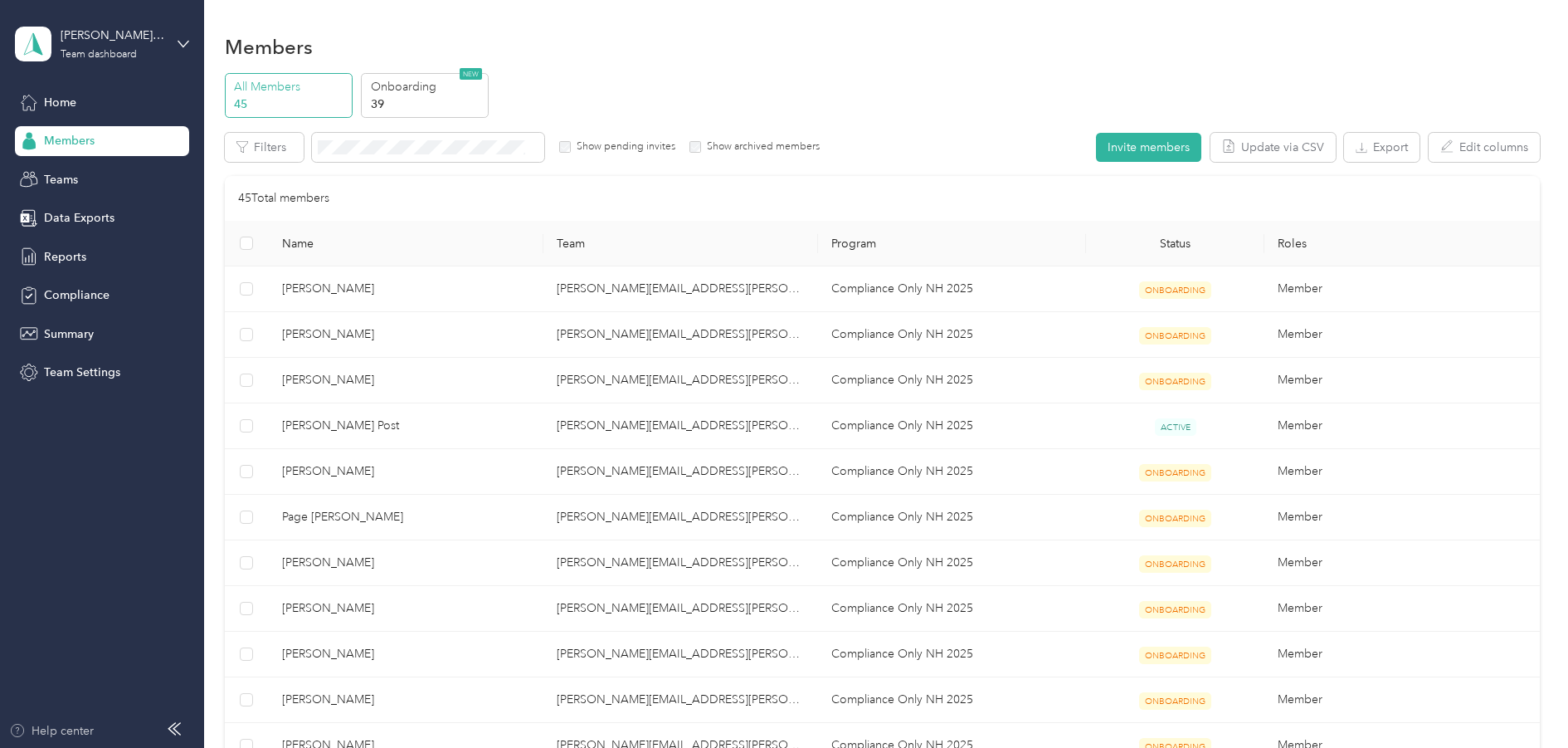
click at [73, 731] on div "Help center" at bounding box center [51, 730] width 85 height 18
click at [104, 49] on div "Team dashboard" at bounding box center [99, 54] width 77 height 10
click at [119, 166] on div "Personal dashboard" at bounding box center [283, 168] width 513 height 29
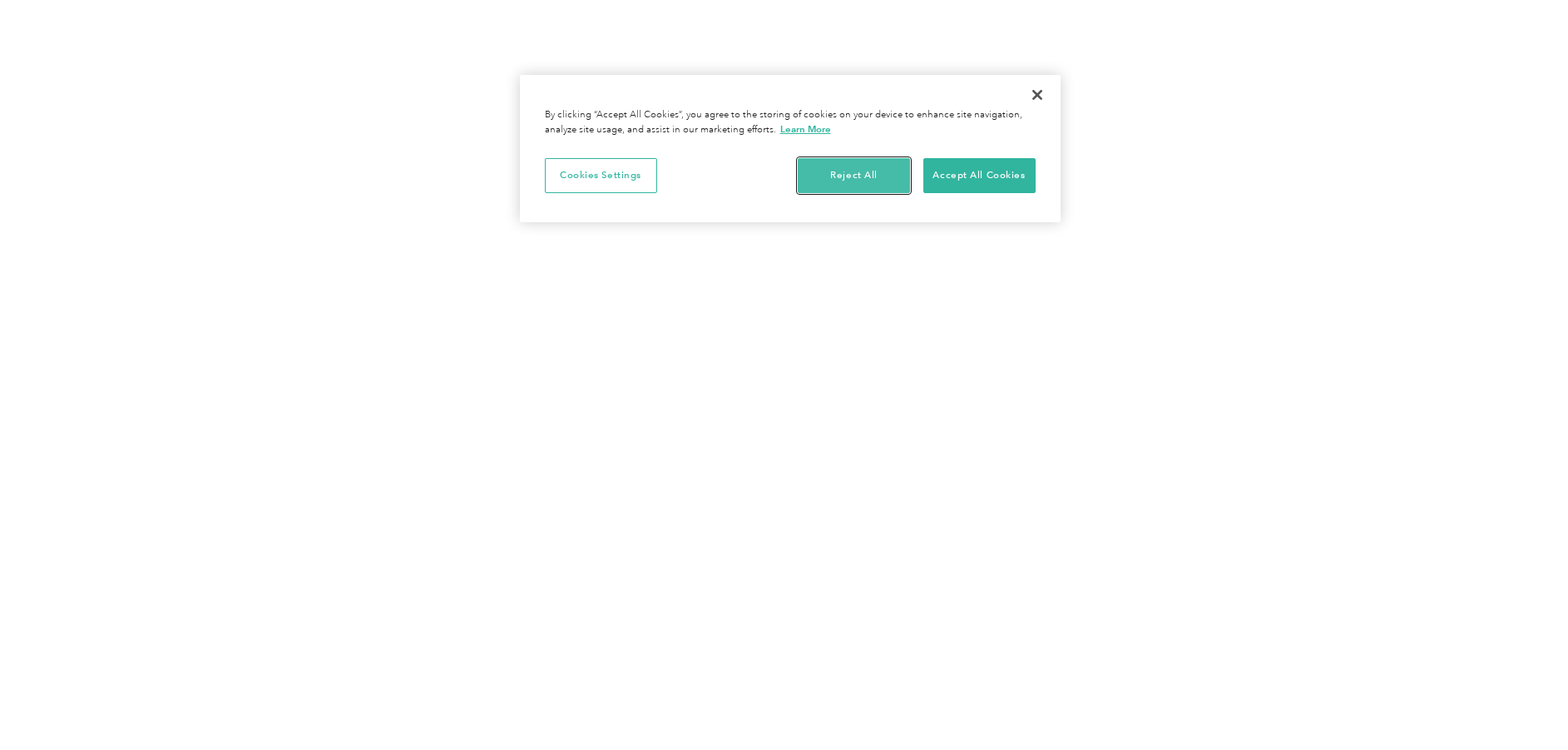
click at [801, 193] on button "Reject All" at bounding box center [853, 176] width 112 height 35
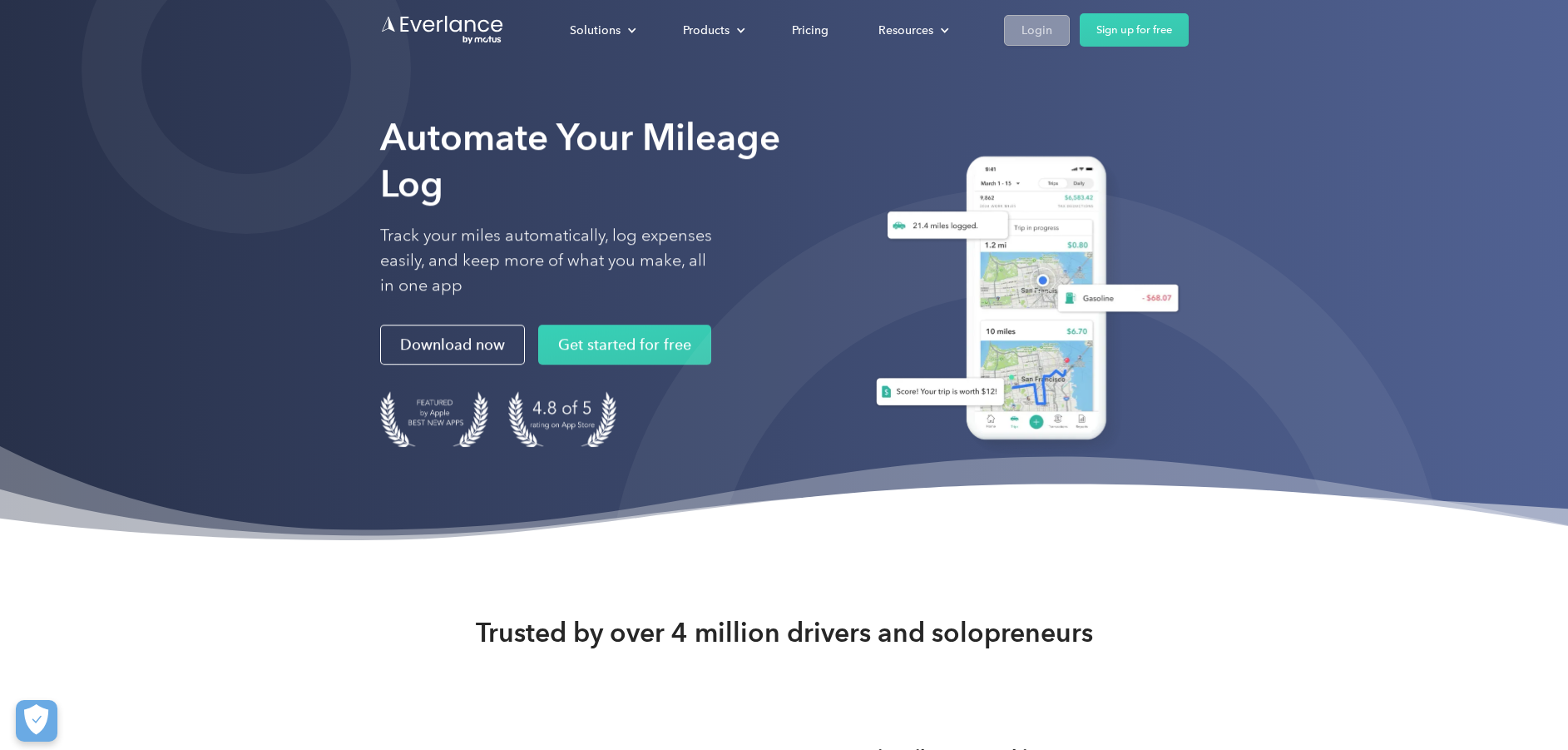
click at [1050, 34] on div "Login" at bounding box center [1036, 31] width 31 height 21
